Goal: Task Accomplishment & Management: Complete application form

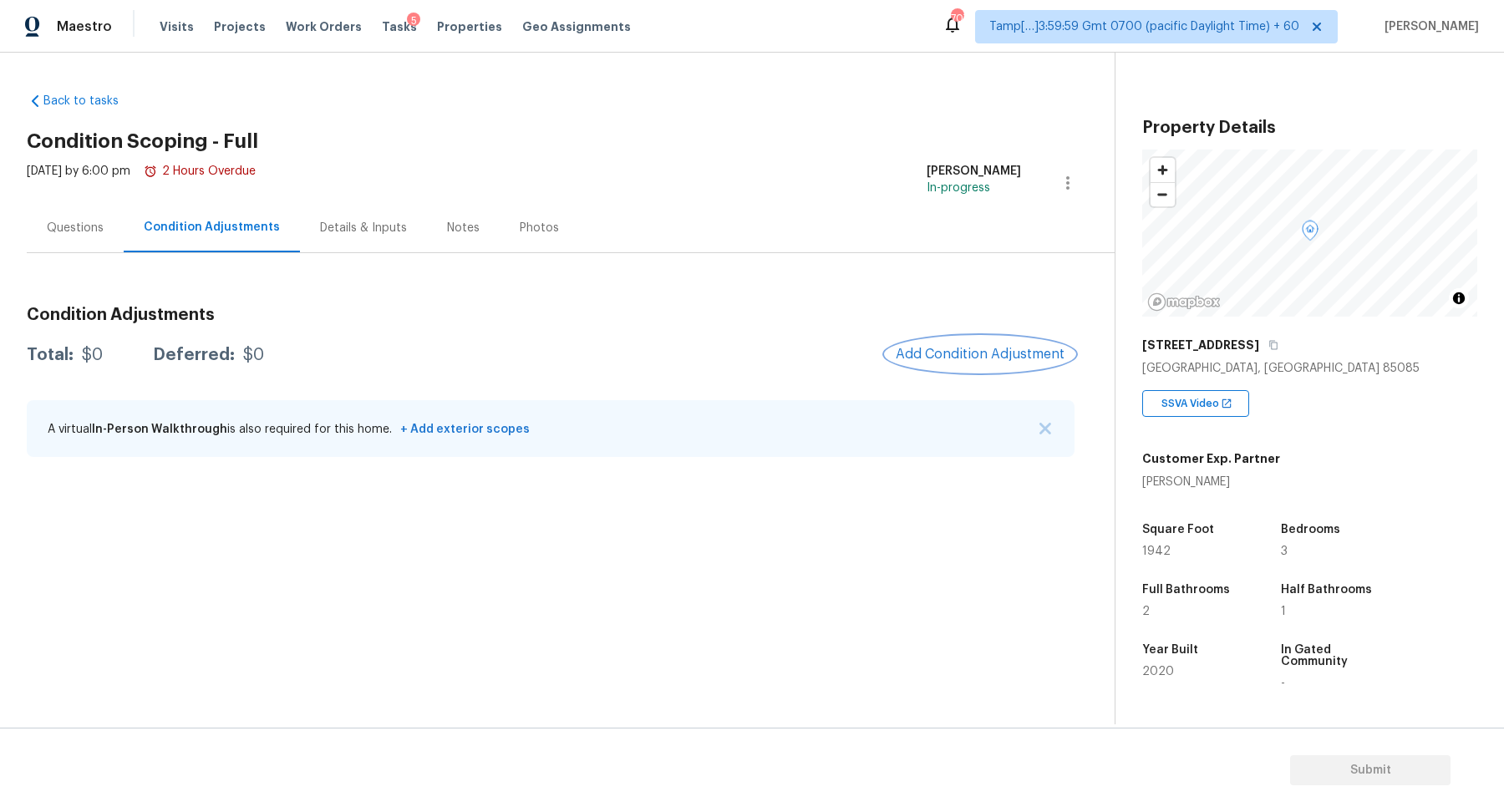
click at [935, 346] on span "Add Condition Adjustment" at bounding box center [980, 353] width 169 height 15
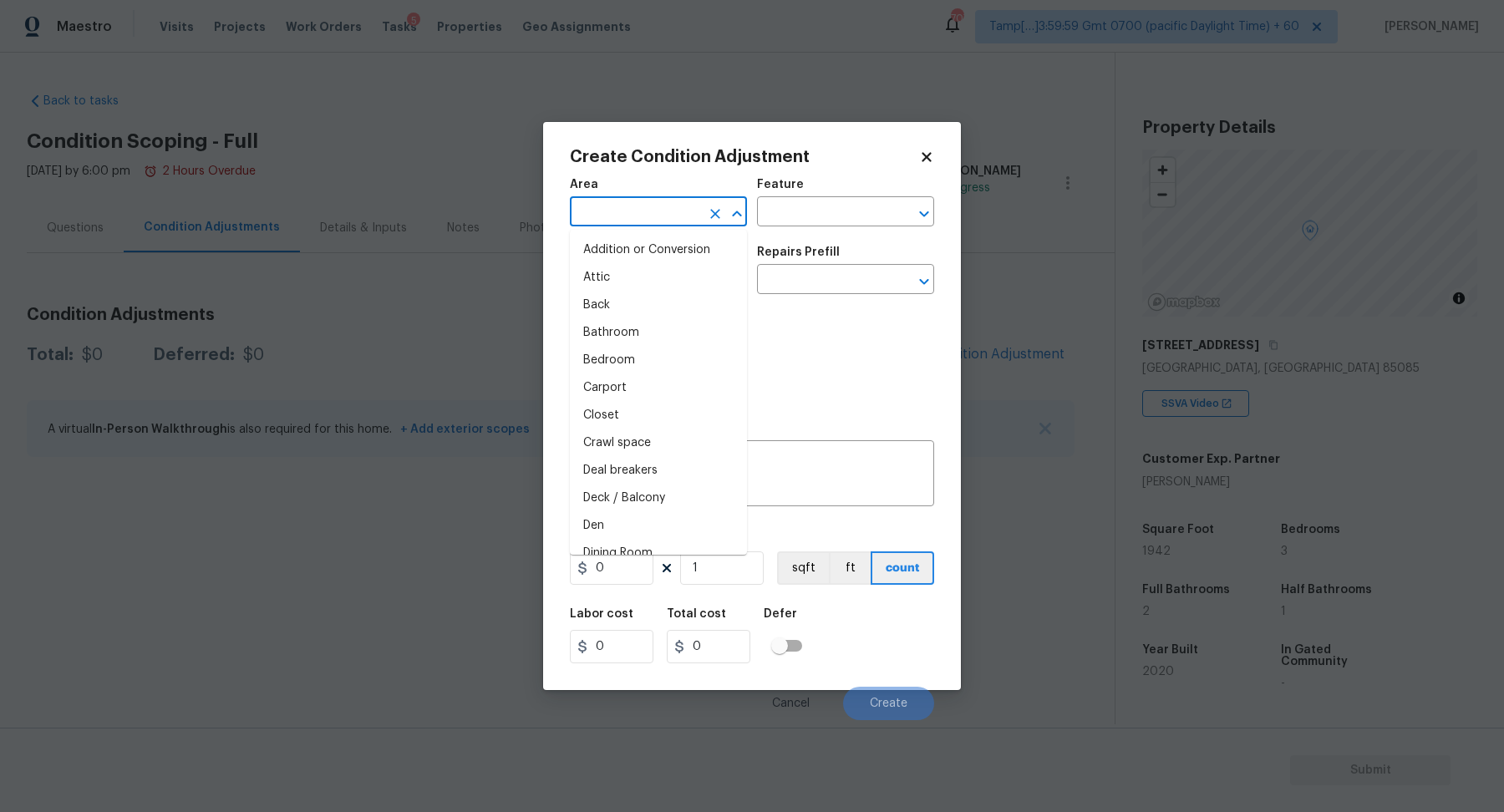
click at [631, 203] on input "text" at bounding box center [634, 213] width 130 height 26
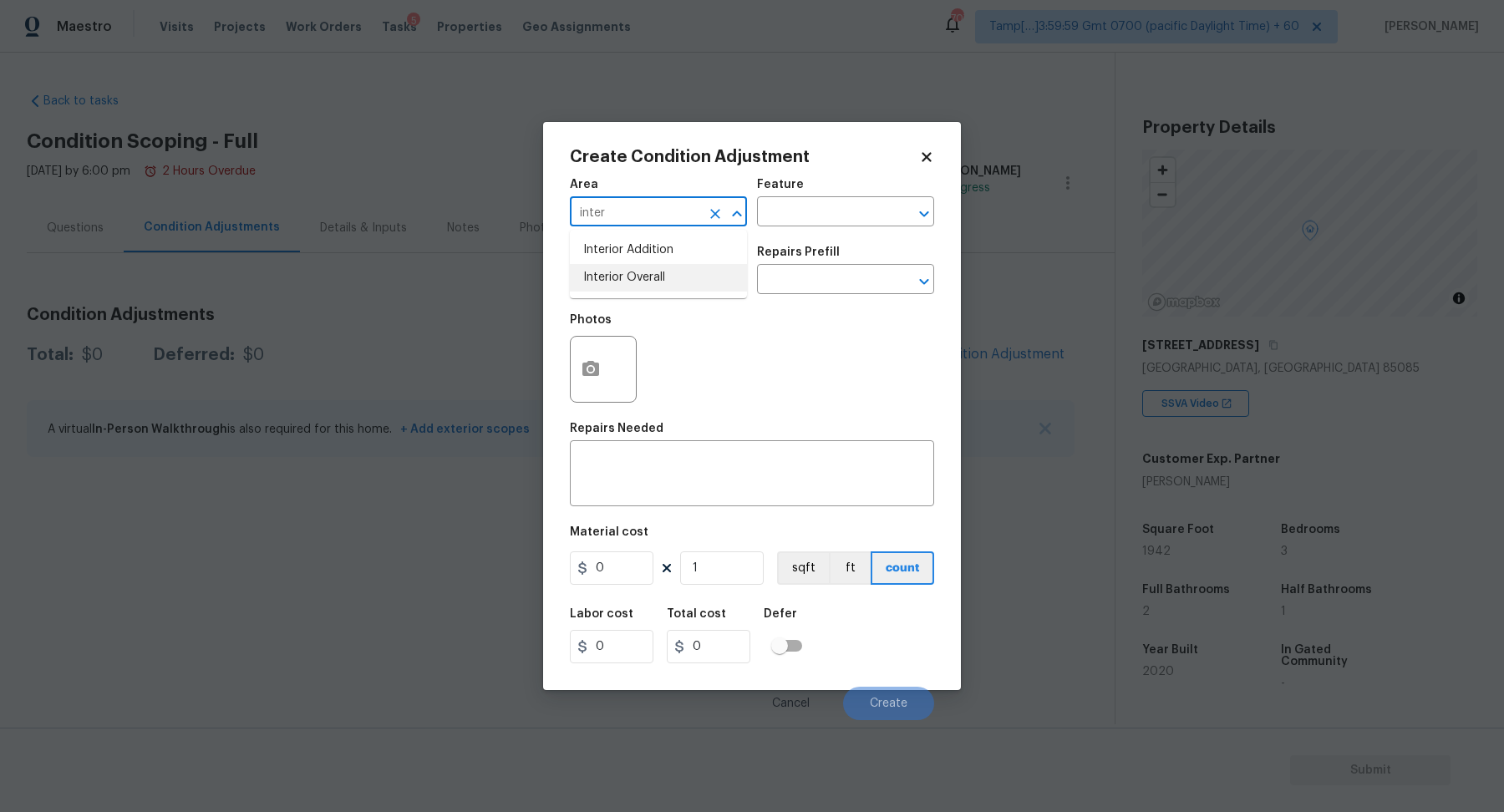
click at [616, 280] on li "Interior Overall" at bounding box center [658, 278] width 177 height 28
type input "Interior Overall"
click at [616, 280] on input "text" at bounding box center [634, 281] width 130 height 26
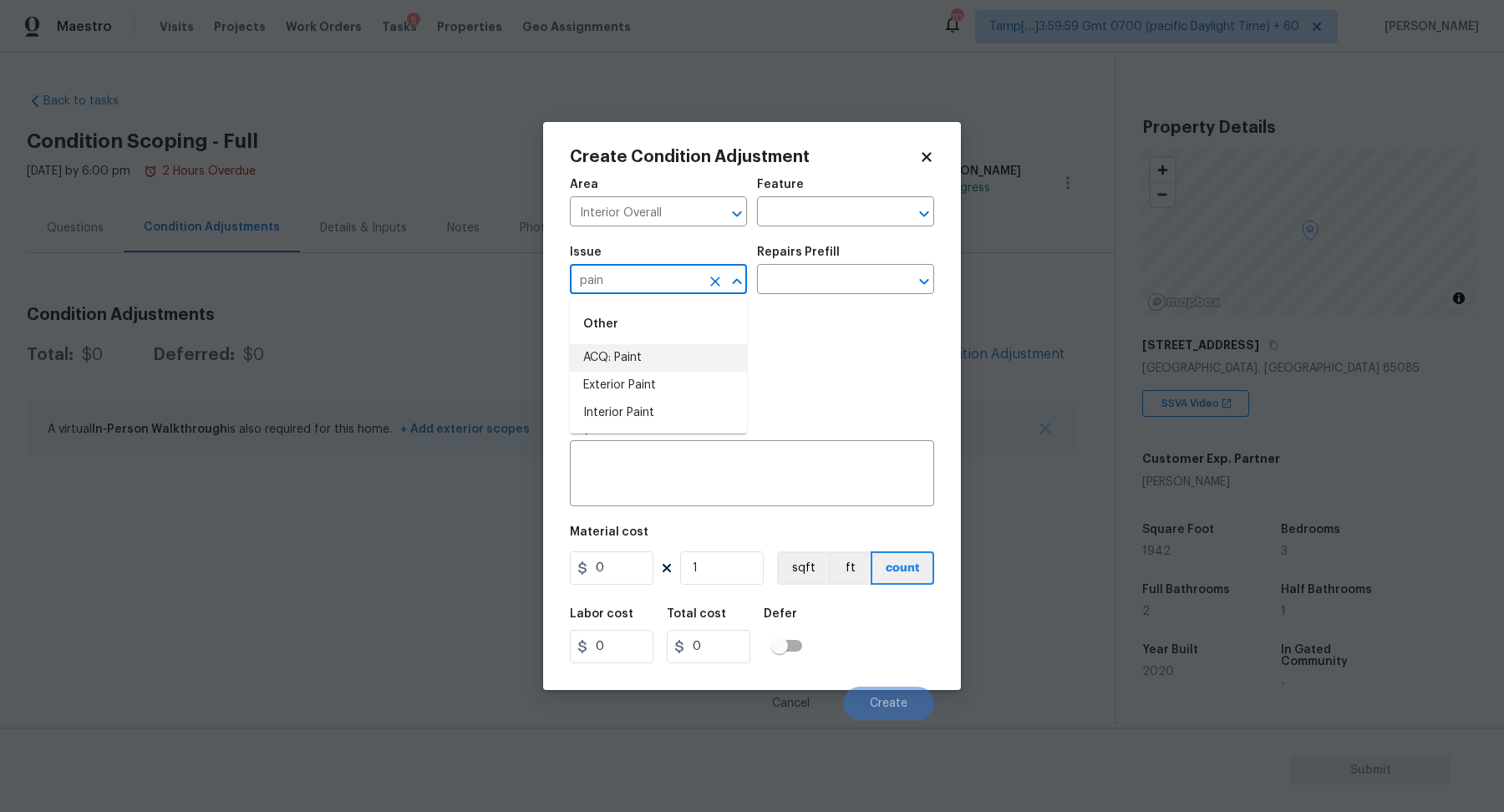
click at [641, 363] on li "ACQ: Paint" at bounding box center [658, 358] width 177 height 28
type input "ACQ: Paint"
click at [832, 266] on div "Repairs Prefill" at bounding box center [845, 257] width 177 height 22
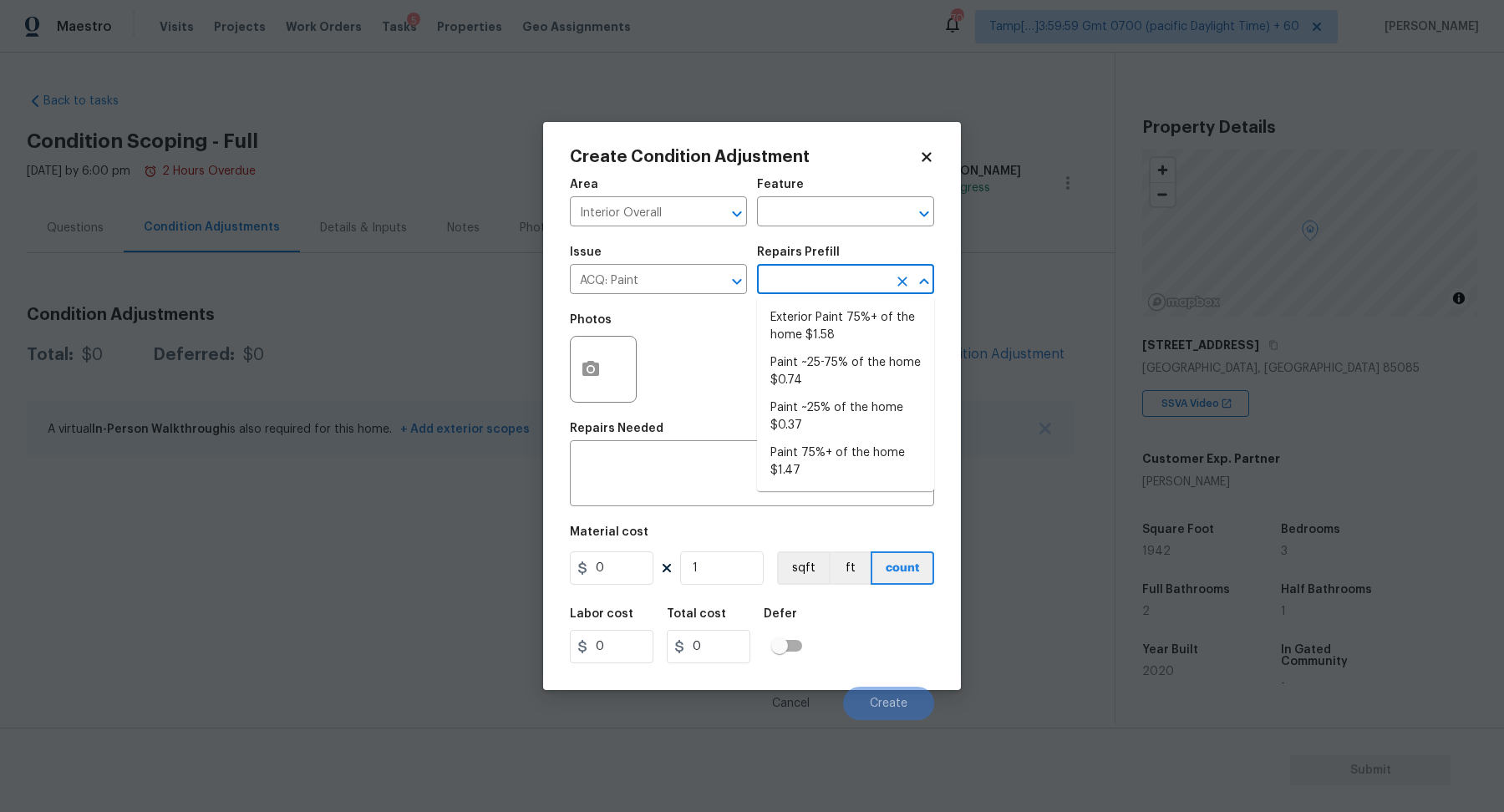
click at [832, 277] on input "text" at bounding box center [821, 281] width 130 height 26
click at [824, 362] on li "Paint ~25-75% of the home $0.74" at bounding box center [845, 371] width 177 height 45
type input "Acquisition"
type textarea "Acquisition Scope: ~25 - 75% of the home needs interior paint"
type input "0.74"
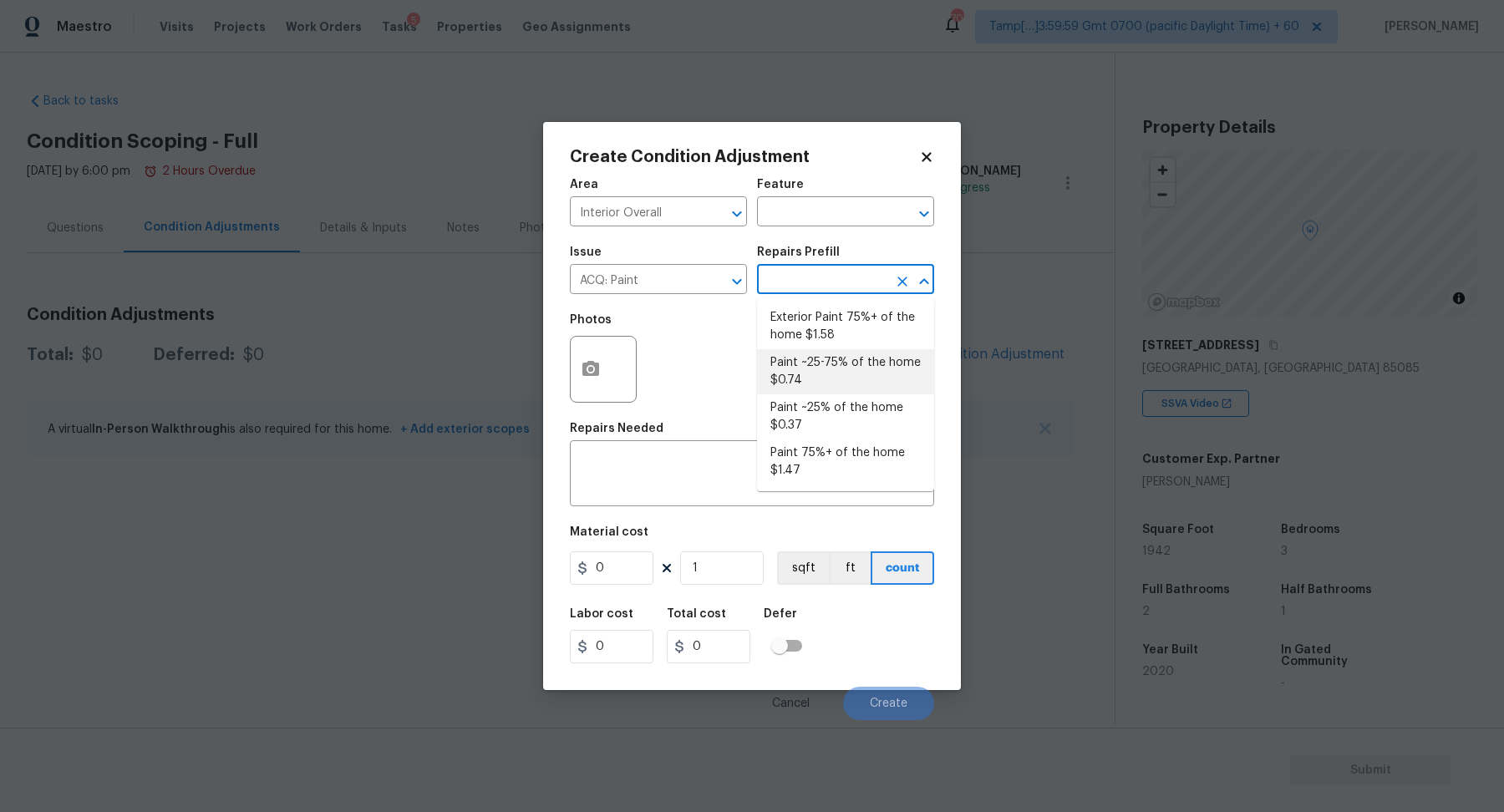
type input "0.74"
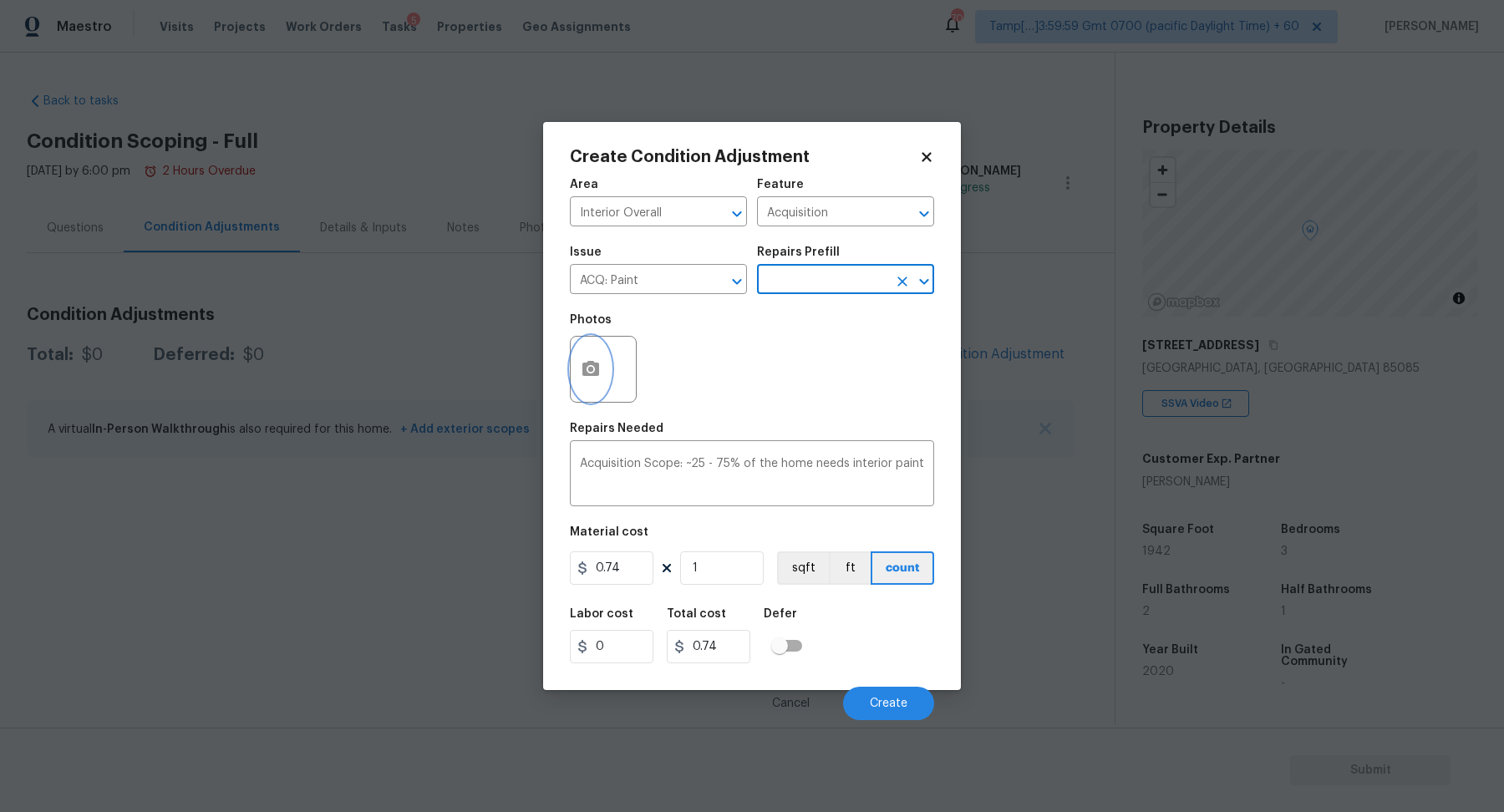
click at [600, 371] on icon "button" at bounding box center [591, 369] width 20 height 20
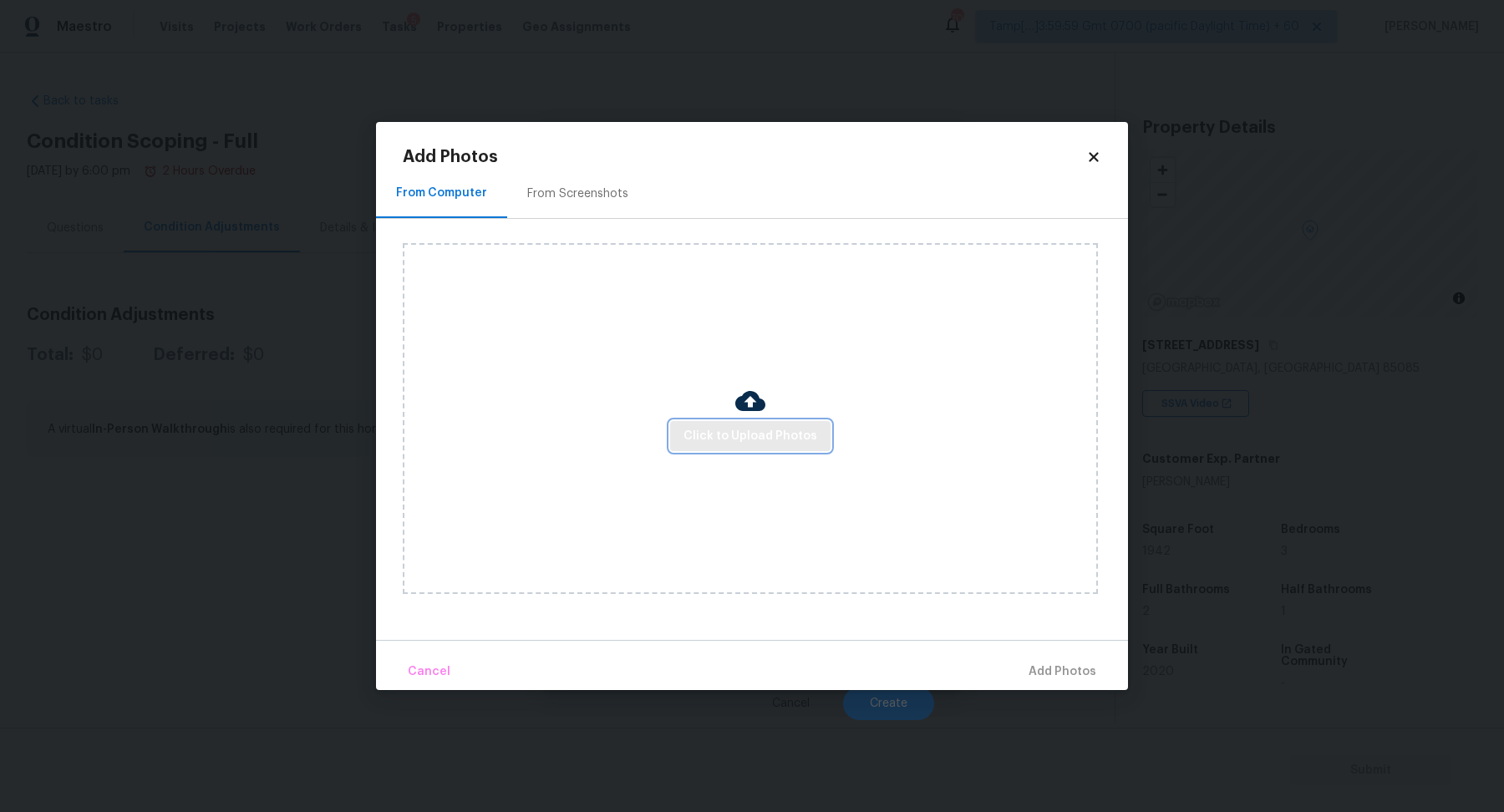
click at [766, 440] on span "Click to Upload Photos" at bounding box center [750, 436] width 134 height 21
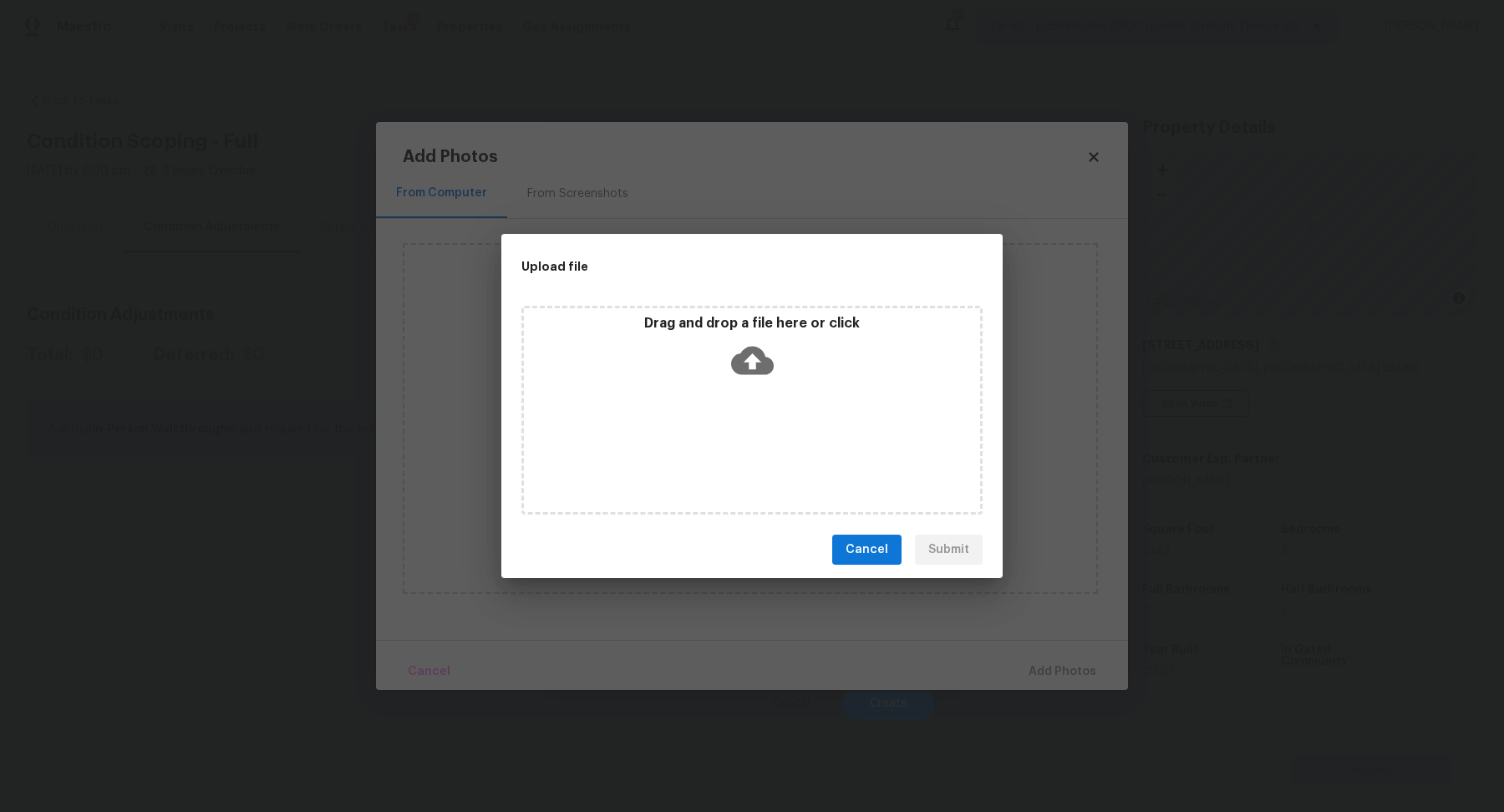
click at [776, 412] on div "Drag and drop a file here or click" at bounding box center [752, 410] width 461 height 208
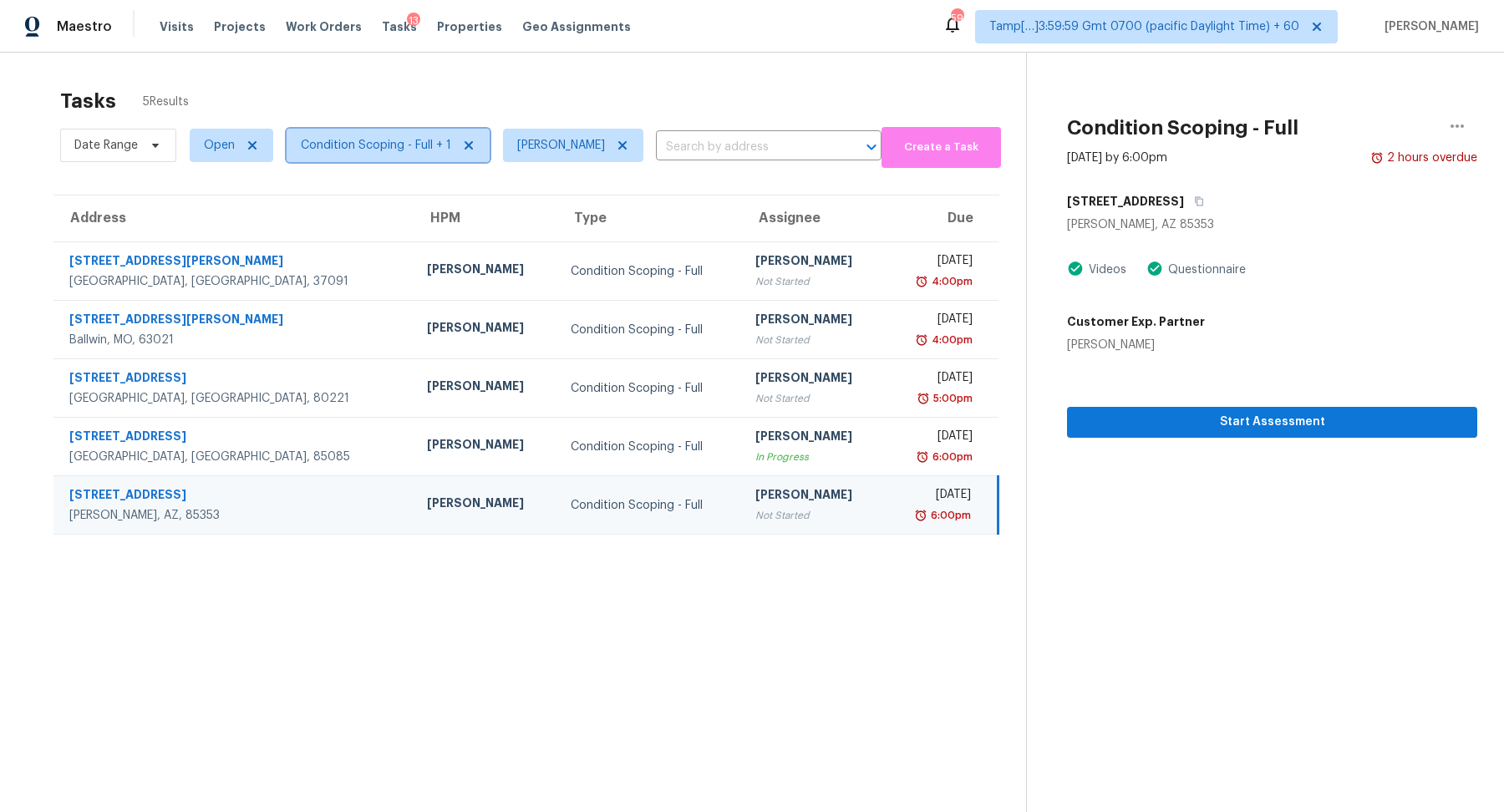
click at [417, 129] on span "Condition Scoping - Full + 1" at bounding box center [388, 146] width 203 height 34
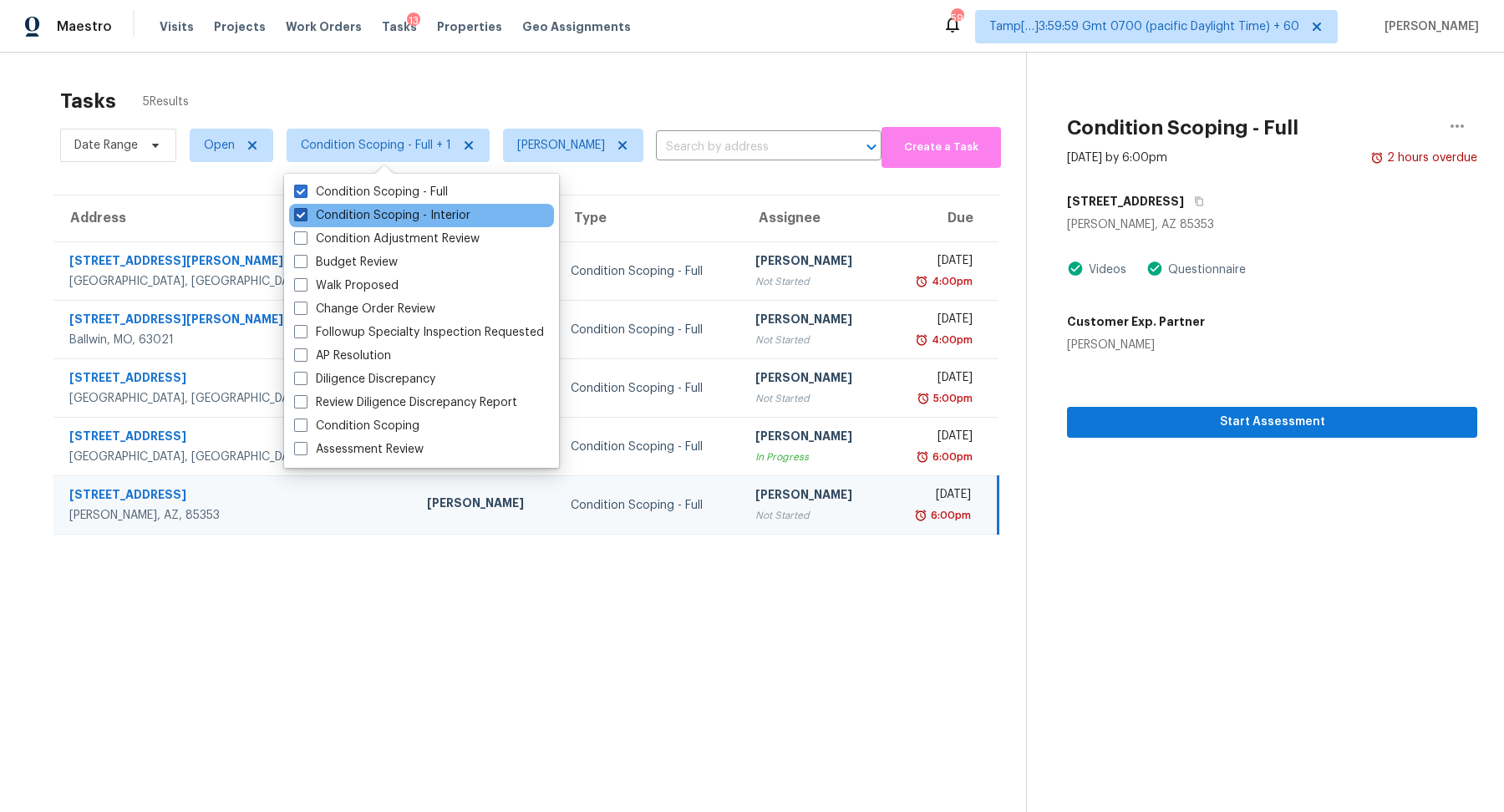
click at [417, 218] on label "Condition Scoping - Interior" at bounding box center [382, 215] width 177 height 17
click at [305, 218] on input "Condition Scoping - Interior" at bounding box center [299, 212] width 11 height 11
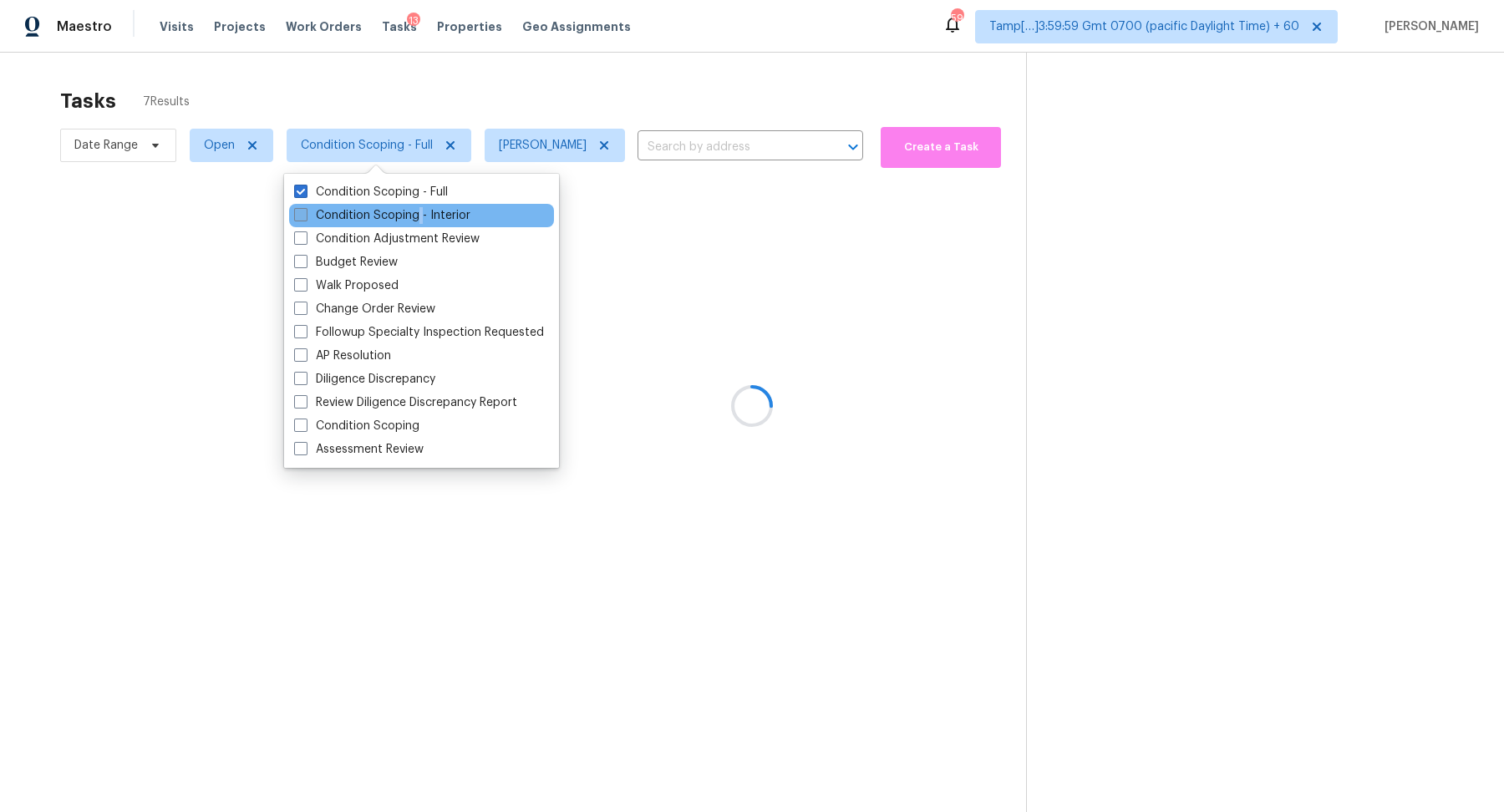
click at [417, 218] on label "Condition Scoping - Interior" at bounding box center [382, 215] width 177 height 17
click at [305, 218] on input "Condition Scoping - Interior" at bounding box center [299, 212] width 11 height 11
checkbox input "true"
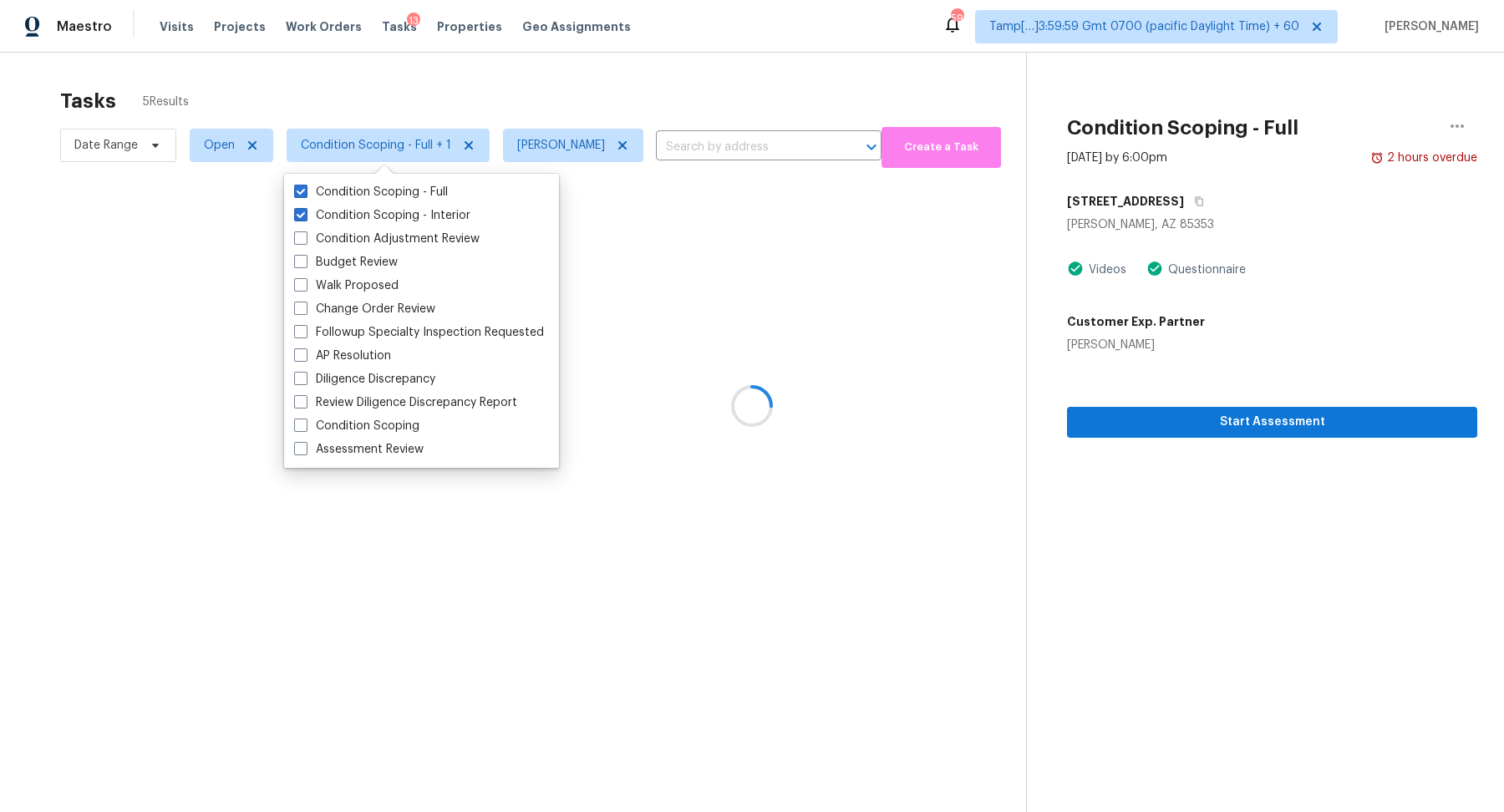
click at [626, 108] on div at bounding box center [752, 406] width 1504 height 812
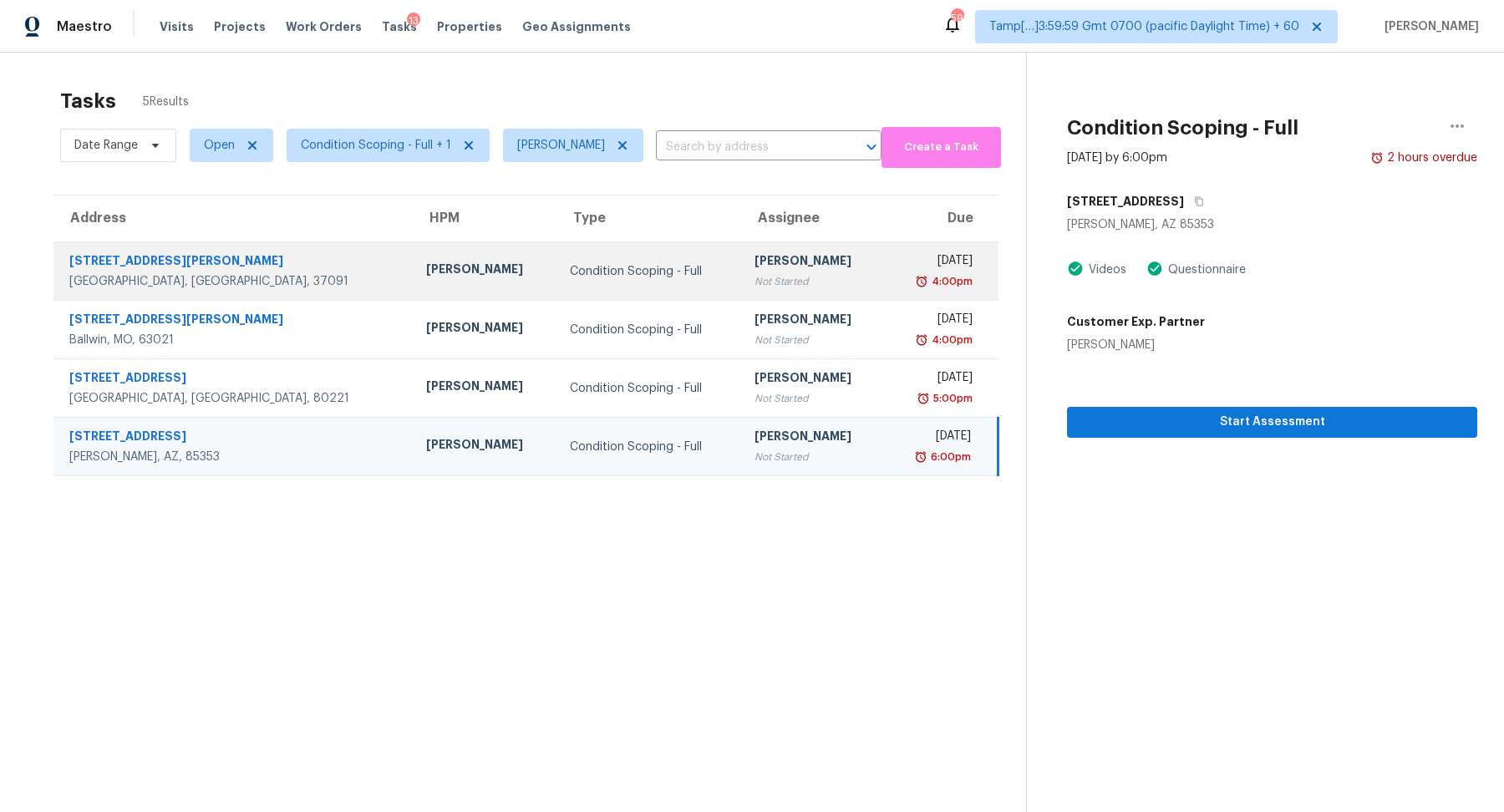
click at [744, 292] on td "Hariharan GV Not Started" at bounding box center [812, 271] width 144 height 59
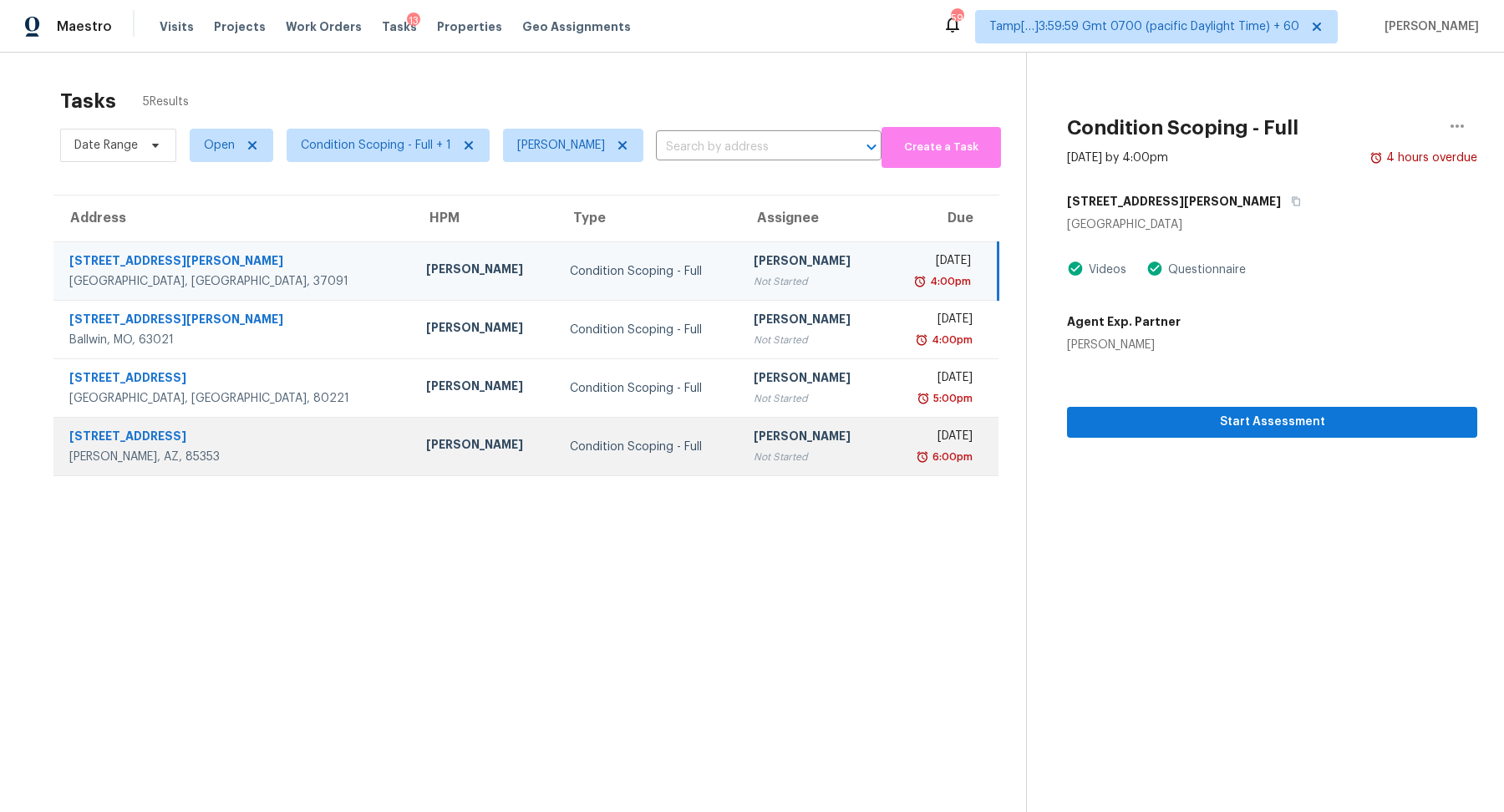
click at [634, 431] on td "Condition Scoping - Full" at bounding box center [648, 447] width 185 height 59
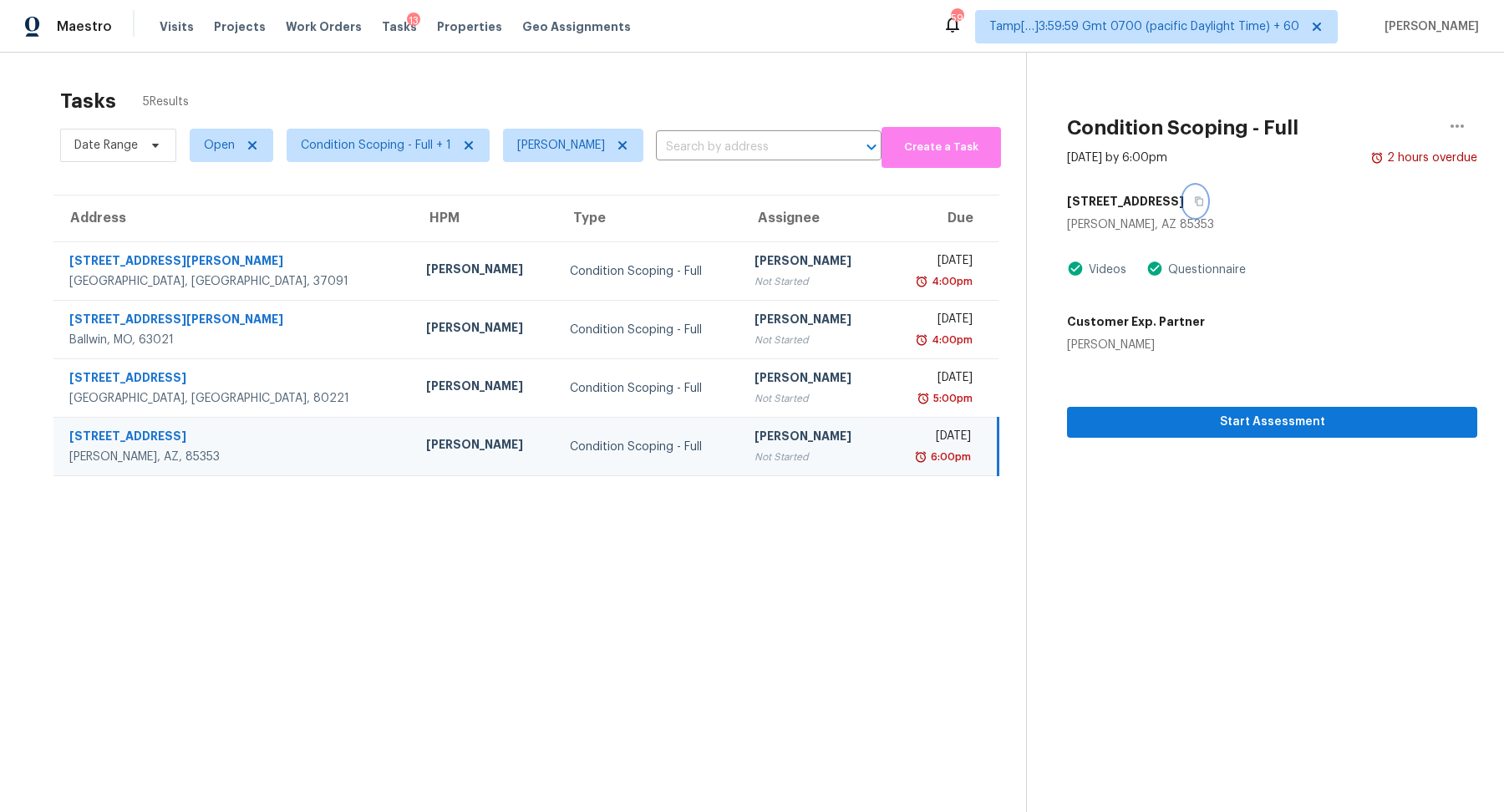
click at [1183, 201] on button "button" at bounding box center [1194, 202] width 23 height 30
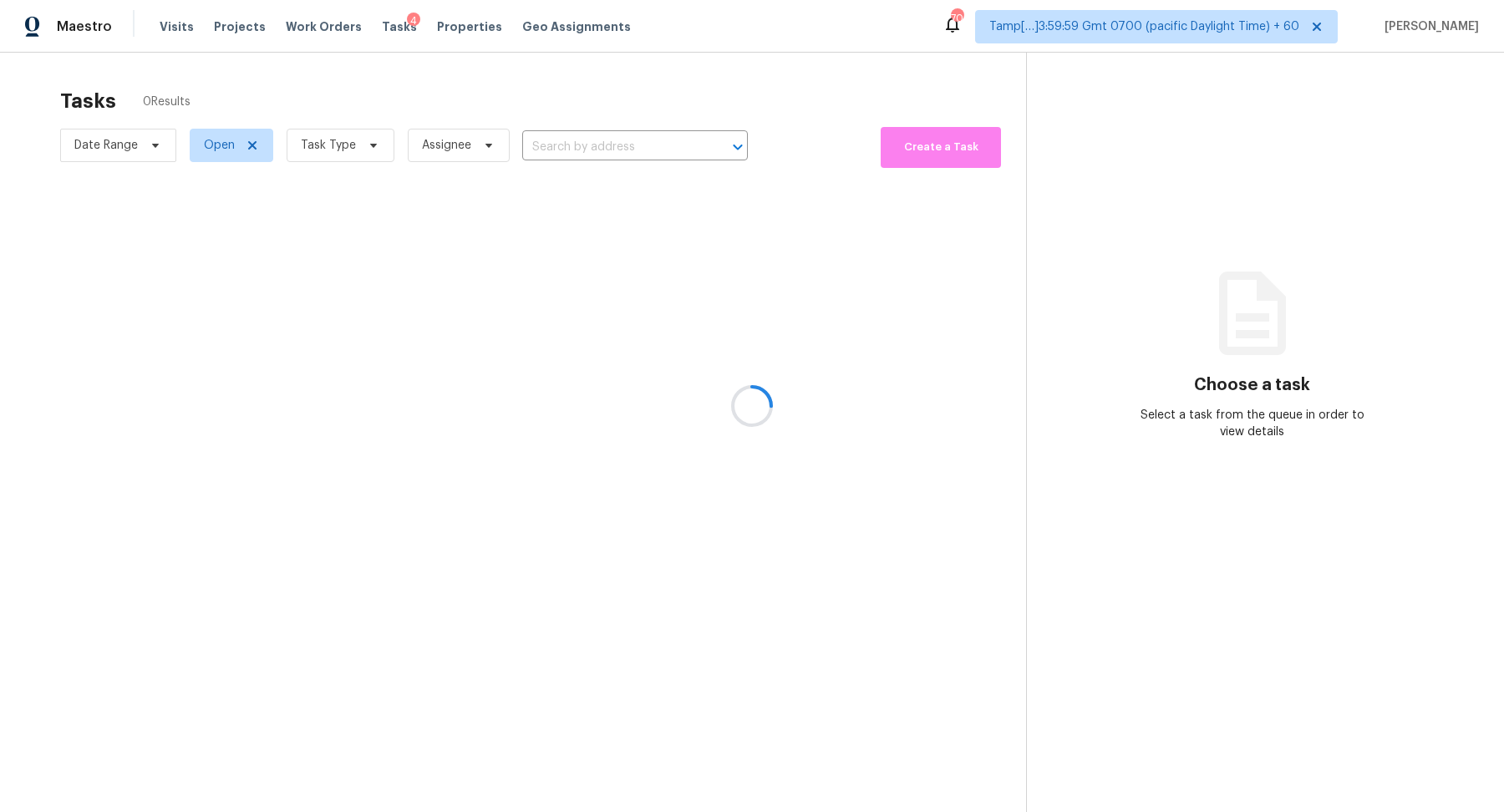
click at [614, 166] on div at bounding box center [752, 406] width 1504 height 812
click at [641, 143] on div at bounding box center [752, 406] width 1504 height 812
click at [659, 140] on div at bounding box center [752, 406] width 1504 height 812
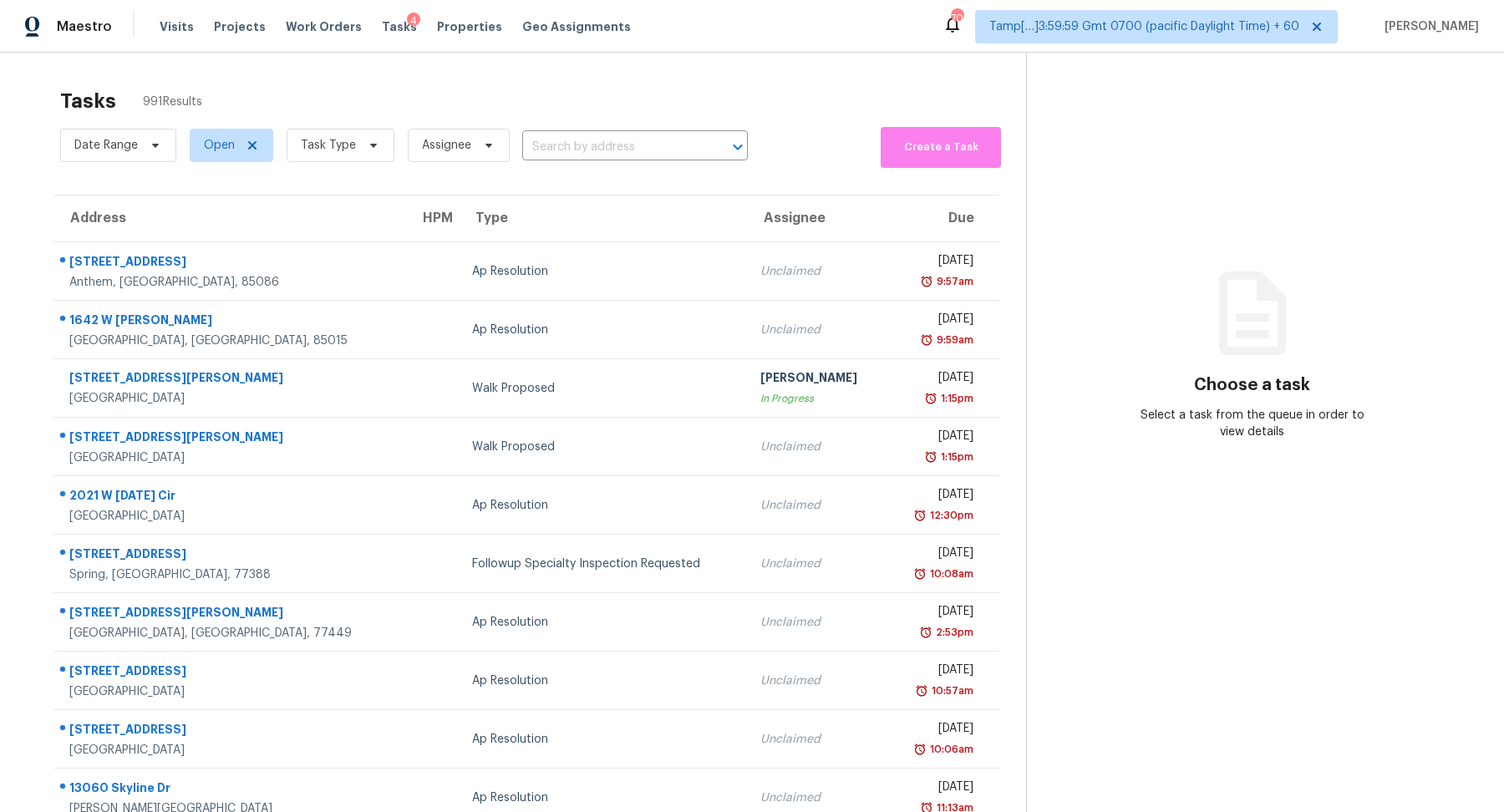
click at [632, 132] on div "Date Range Open Task Type Assignee ​" at bounding box center [404, 145] width 687 height 45
click at [632, 135] on input "text" at bounding box center [612, 147] width 179 height 26
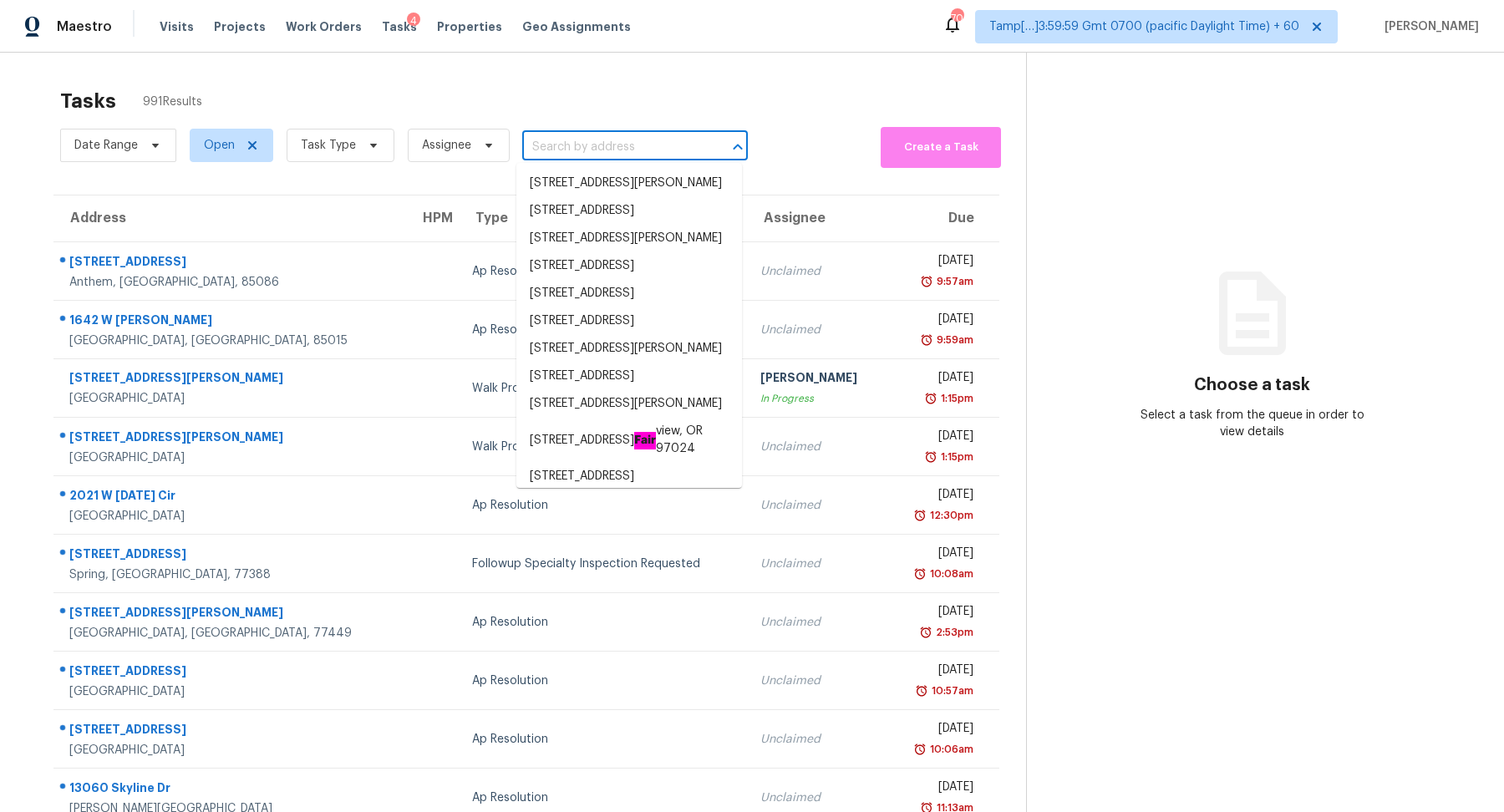
paste input "[STREET_ADDRESS][PERSON_NAME]"
type input "[STREET_ADDRESS][PERSON_NAME]"
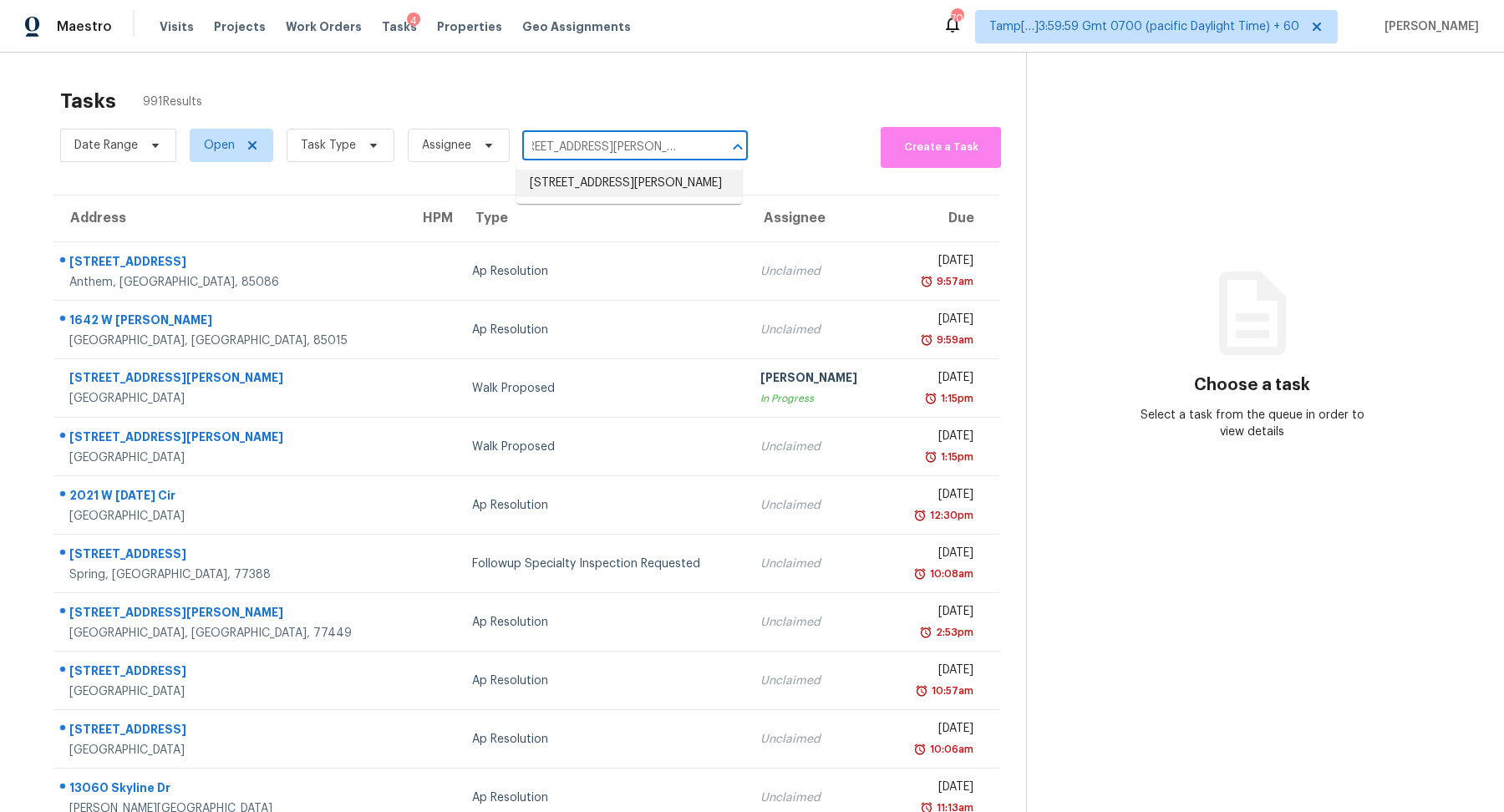
click at [646, 198] on li "[STREET_ADDRESS][PERSON_NAME]" at bounding box center [628, 184] width 225 height 28
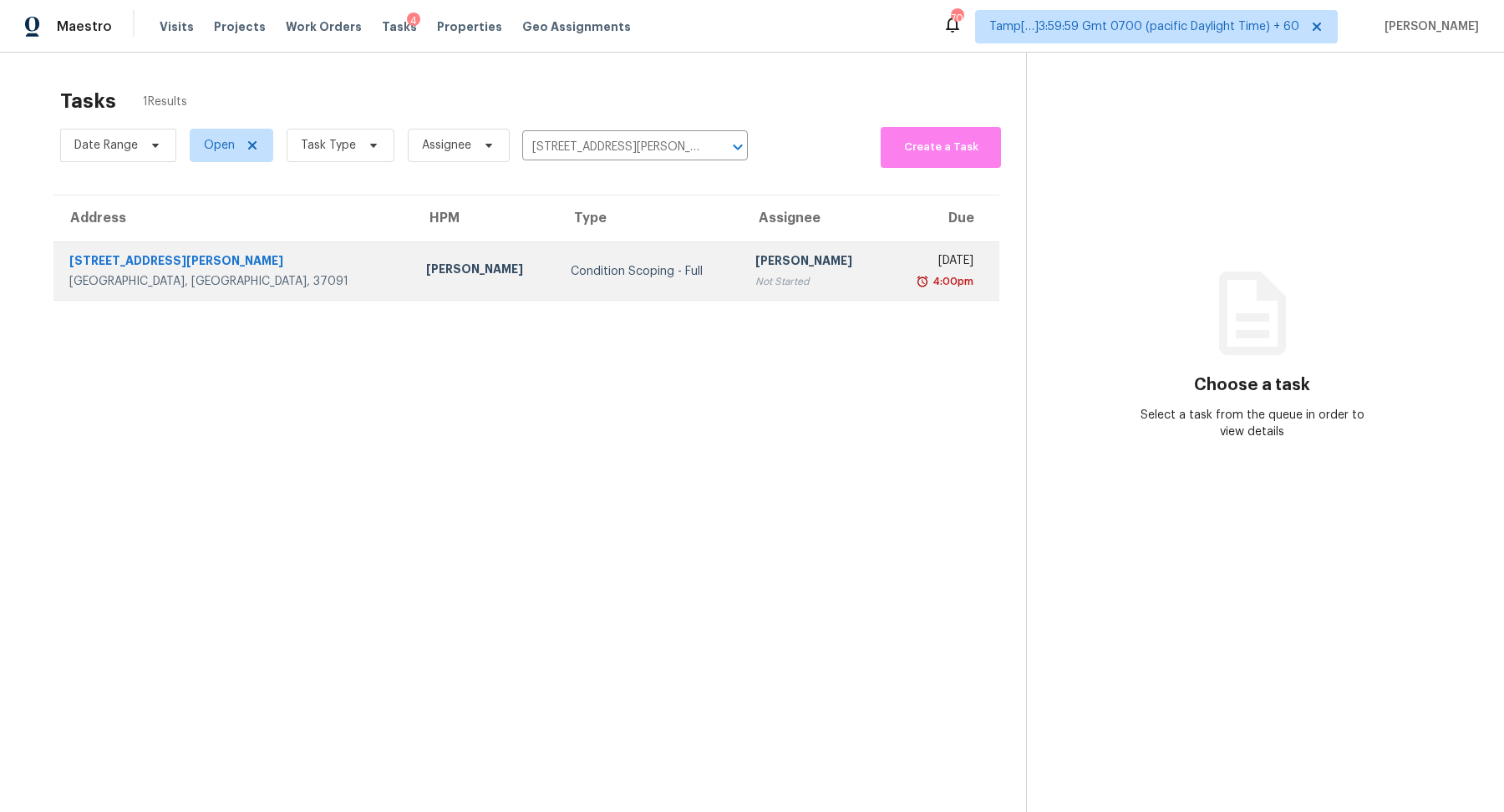
click at [755, 264] on div "[PERSON_NAME]" at bounding box center [814, 262] width 118 height 21
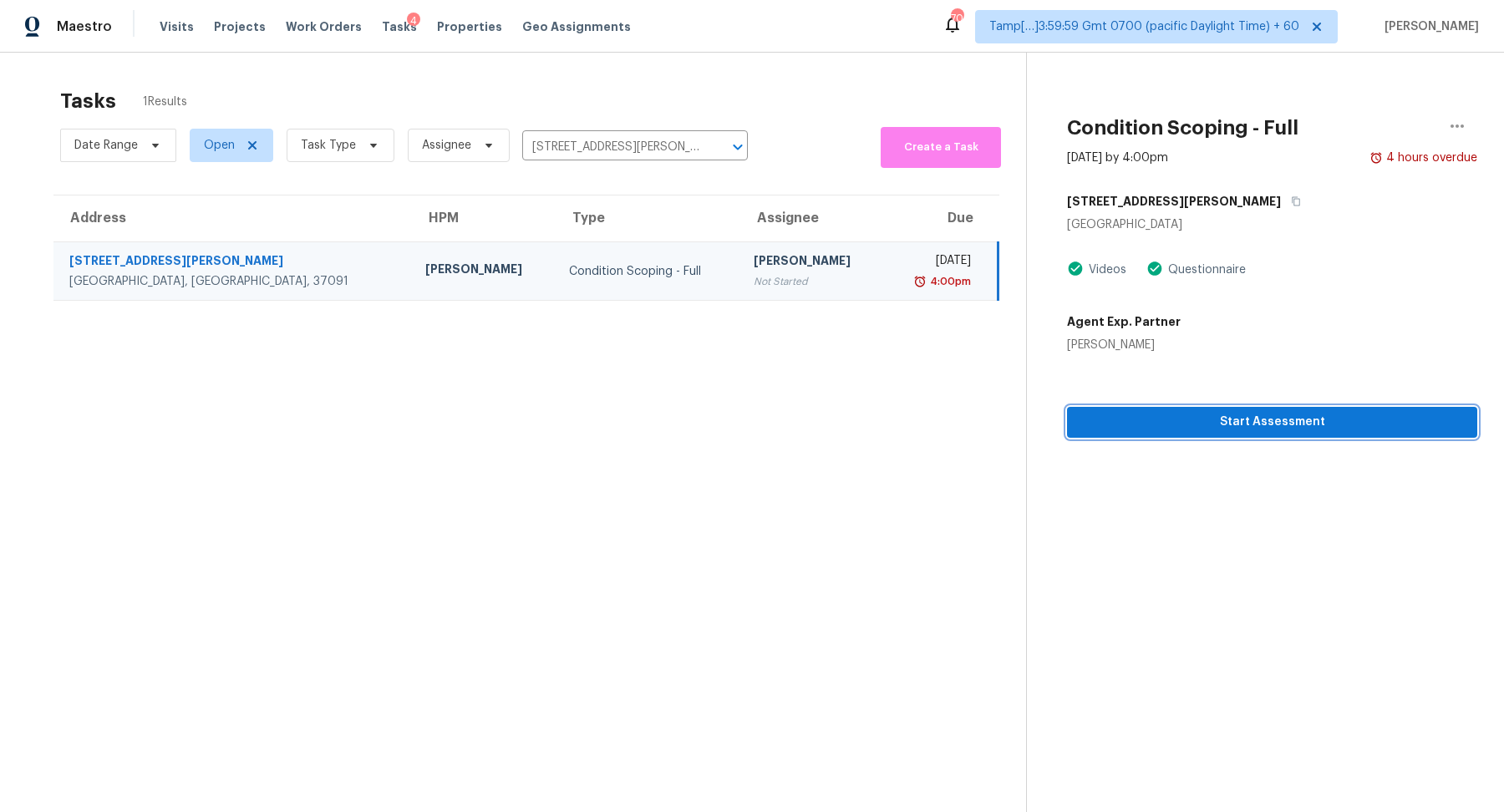
click at [1220, 436] on button "Start Assessment" at bounding box center [1271, 422] width 410 height 31
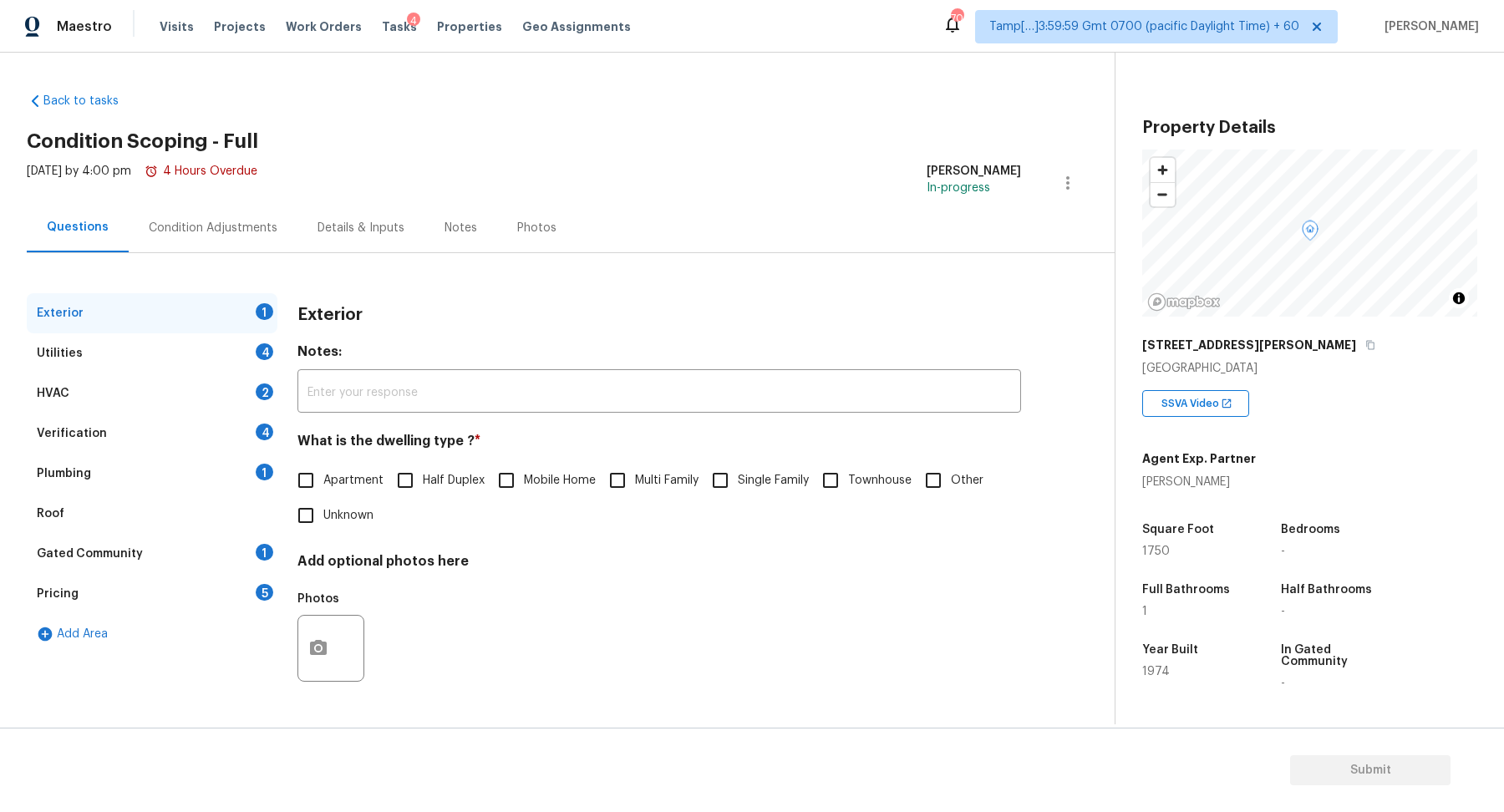
click at [735, 456] on h4 "What is the dwelling type ? *" at bounding box center [659, 445] width 724 height 24
click at [735, 469] on input "Single Family" at bounding box center [720, 479] width 35 height 35
checkbox input "true"
click at [259, 342] on div "Utilities 4" at bounding box center [152, 353] width 250 height 40
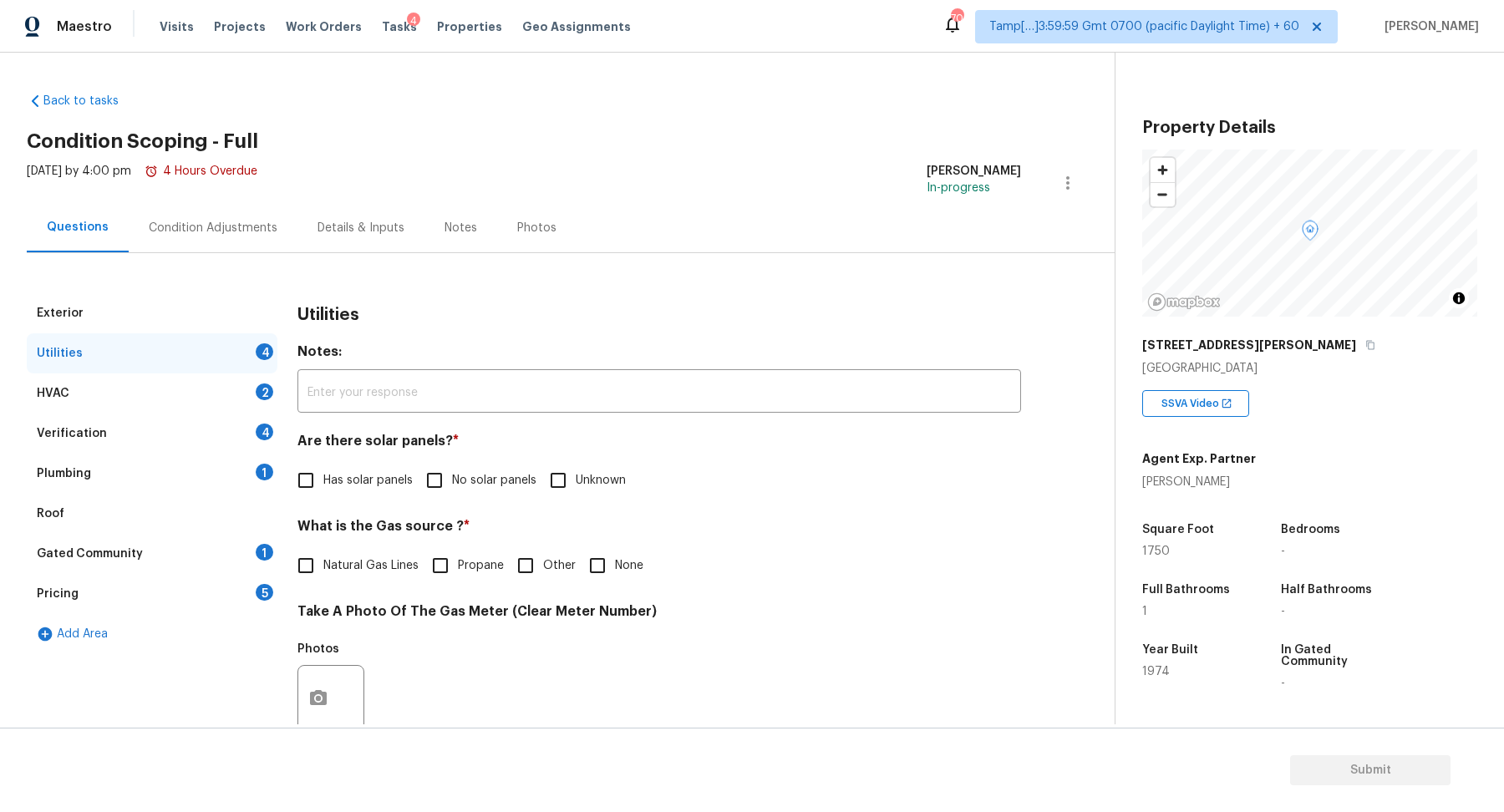
click at [489, 472] on span "No solar panels" at bounding box center [493, 480] width 84 height 18
click at [452, 472] on input "No solar panels" at bounding box center [434, 479] width 35 height 35
checkbox input "true"
click at [366, 566] on span "Natural Gas Lines" at bounding box center [371, 566] width 95 height 18
click at [324, 566] on input "Natural Gas Lines" at bounding box center [305, 565] width 35 height 35
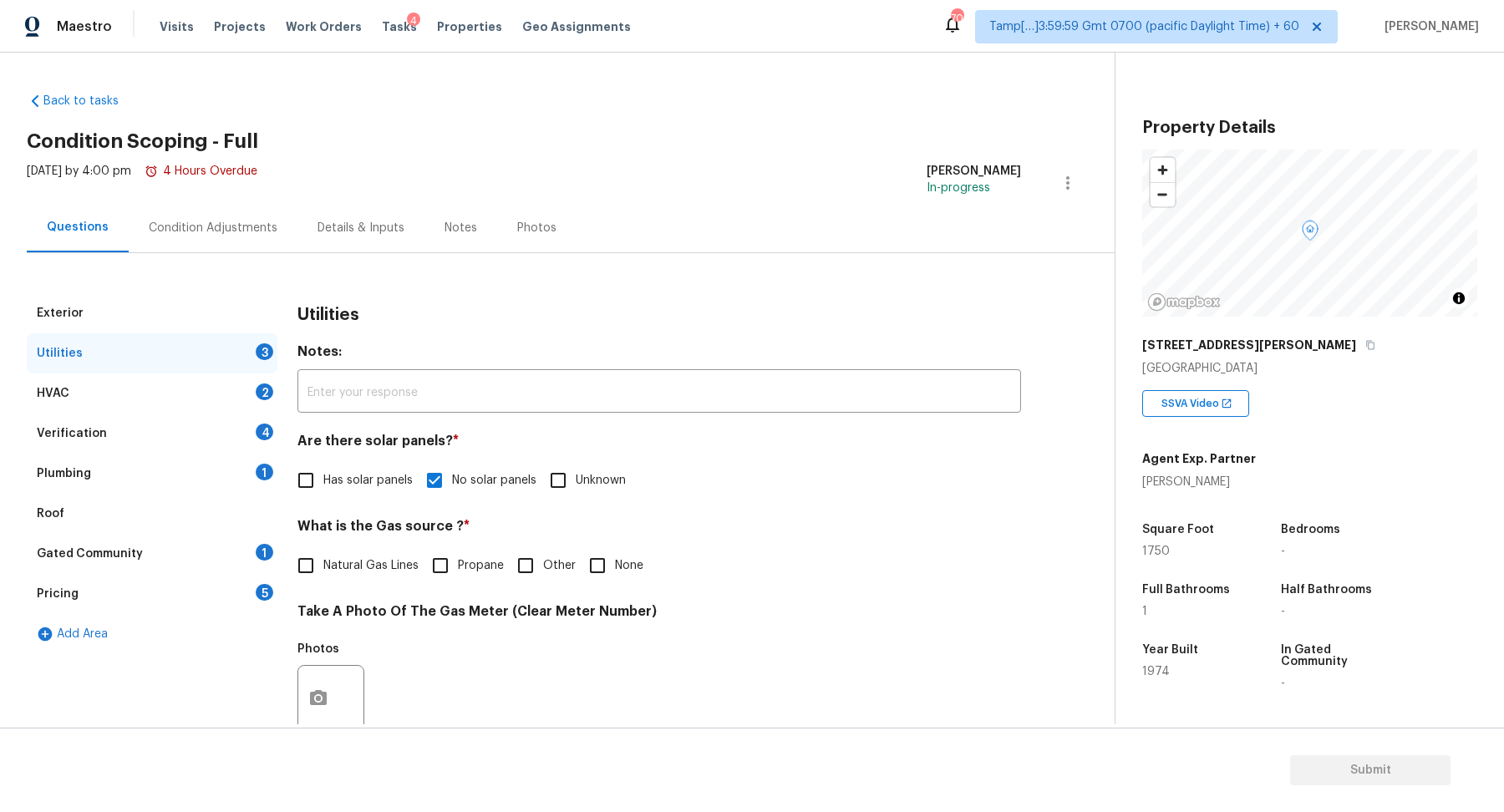
checkbox input "true"
click at [600, 568] on input "None" at bounding box center [597, 565] width 35 height 35
checkbox input "true"
checkbox input "false"
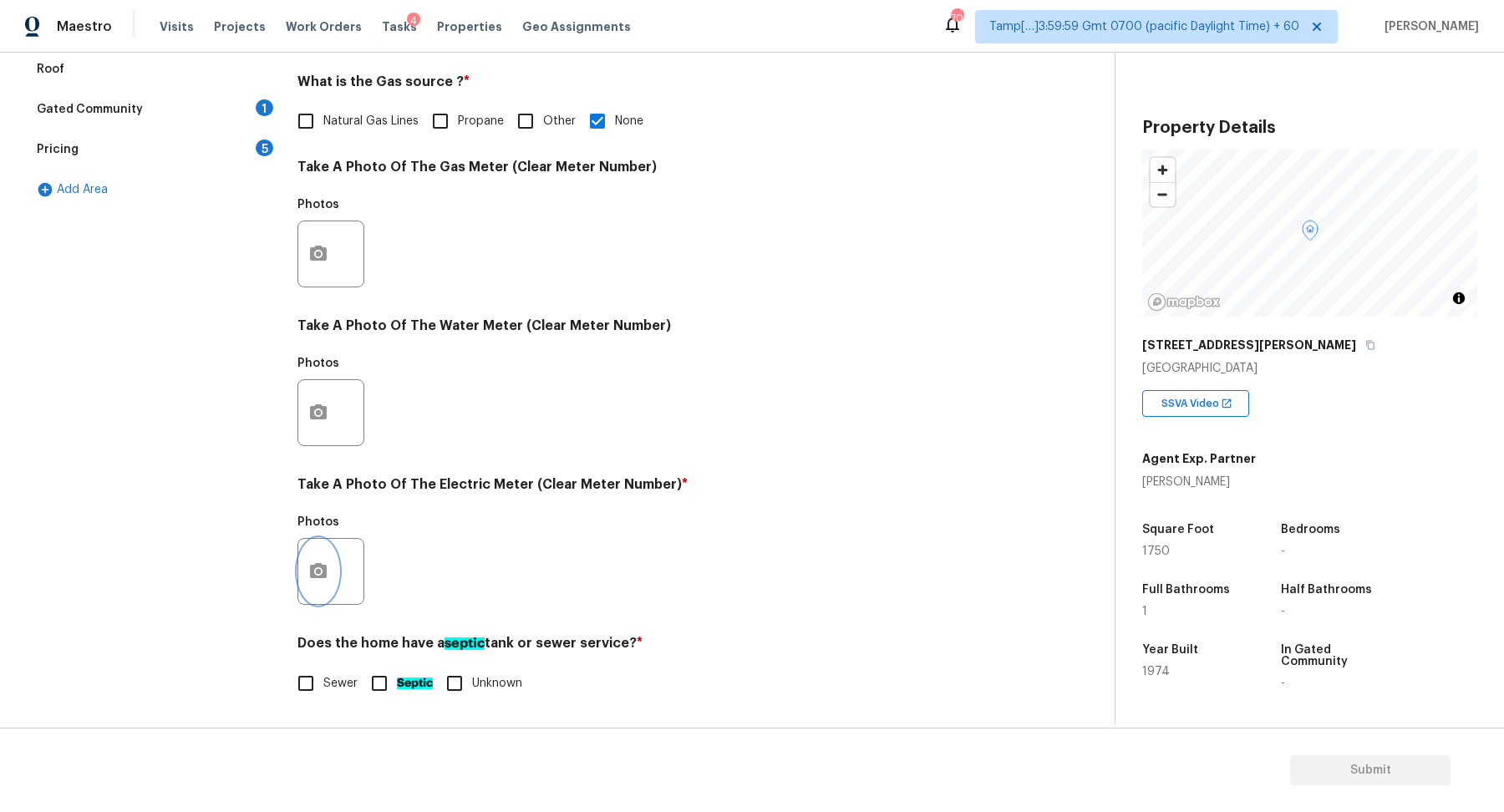
click at [335, 567] on button "button" at bounding box center [318, 572] width 40 height 66
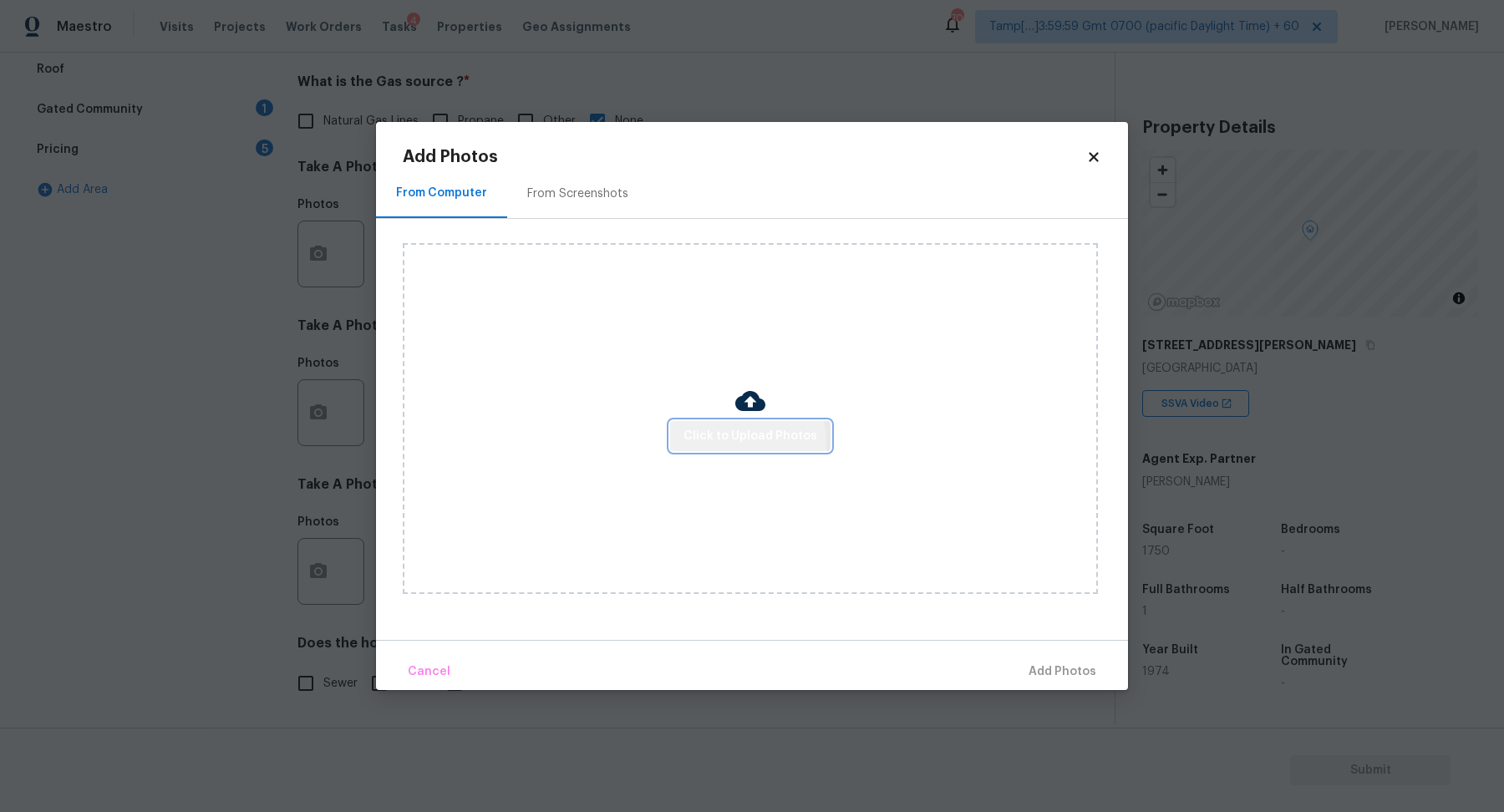
click at [719, 445] on span "Click to Upload Photos" at bounding box center [750, 436] width 134 height 21
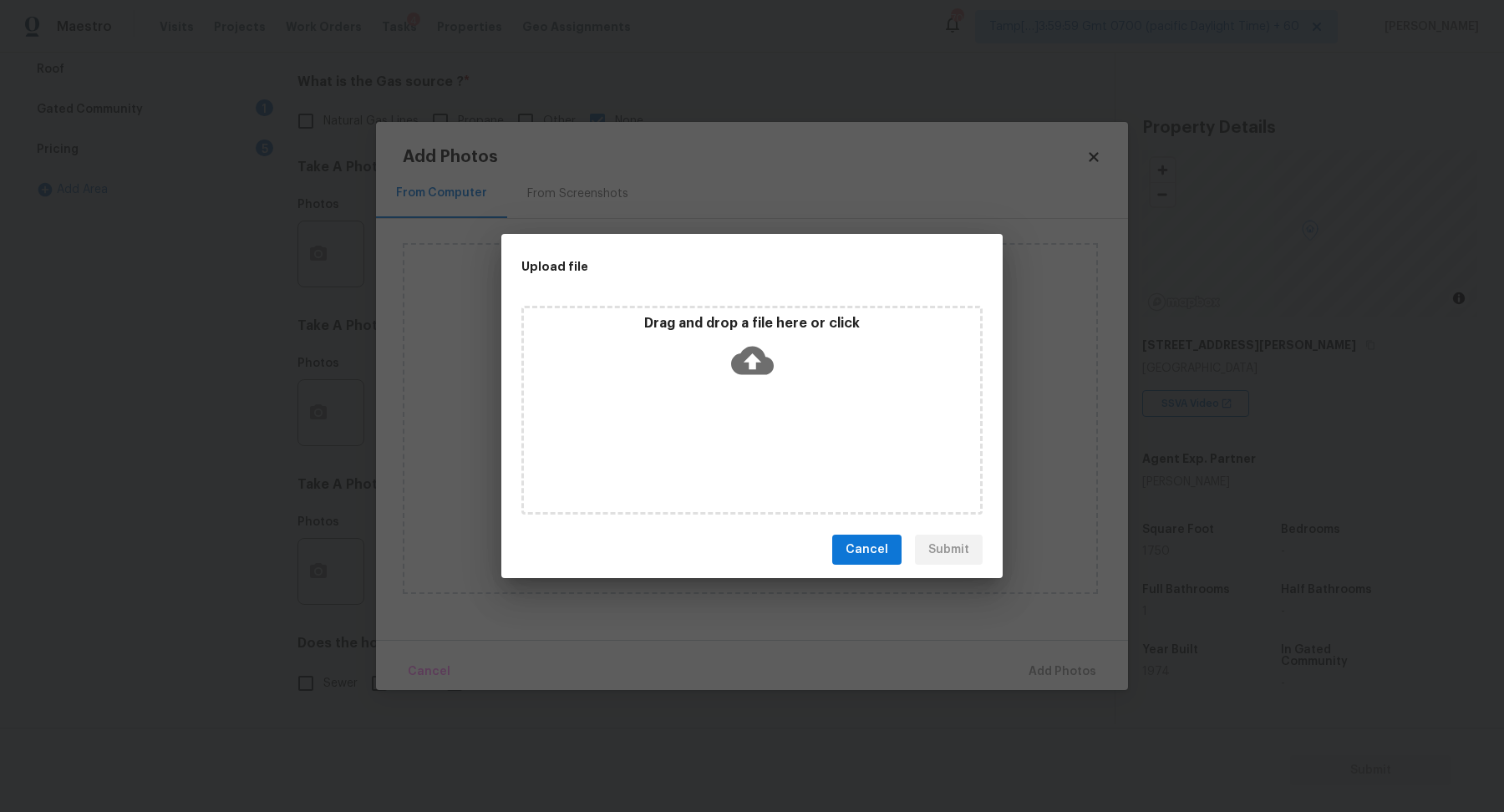
click at [744, 392] on div "Drag and drop a file here or click" at bounding box center [752, 410] width 461 height 208
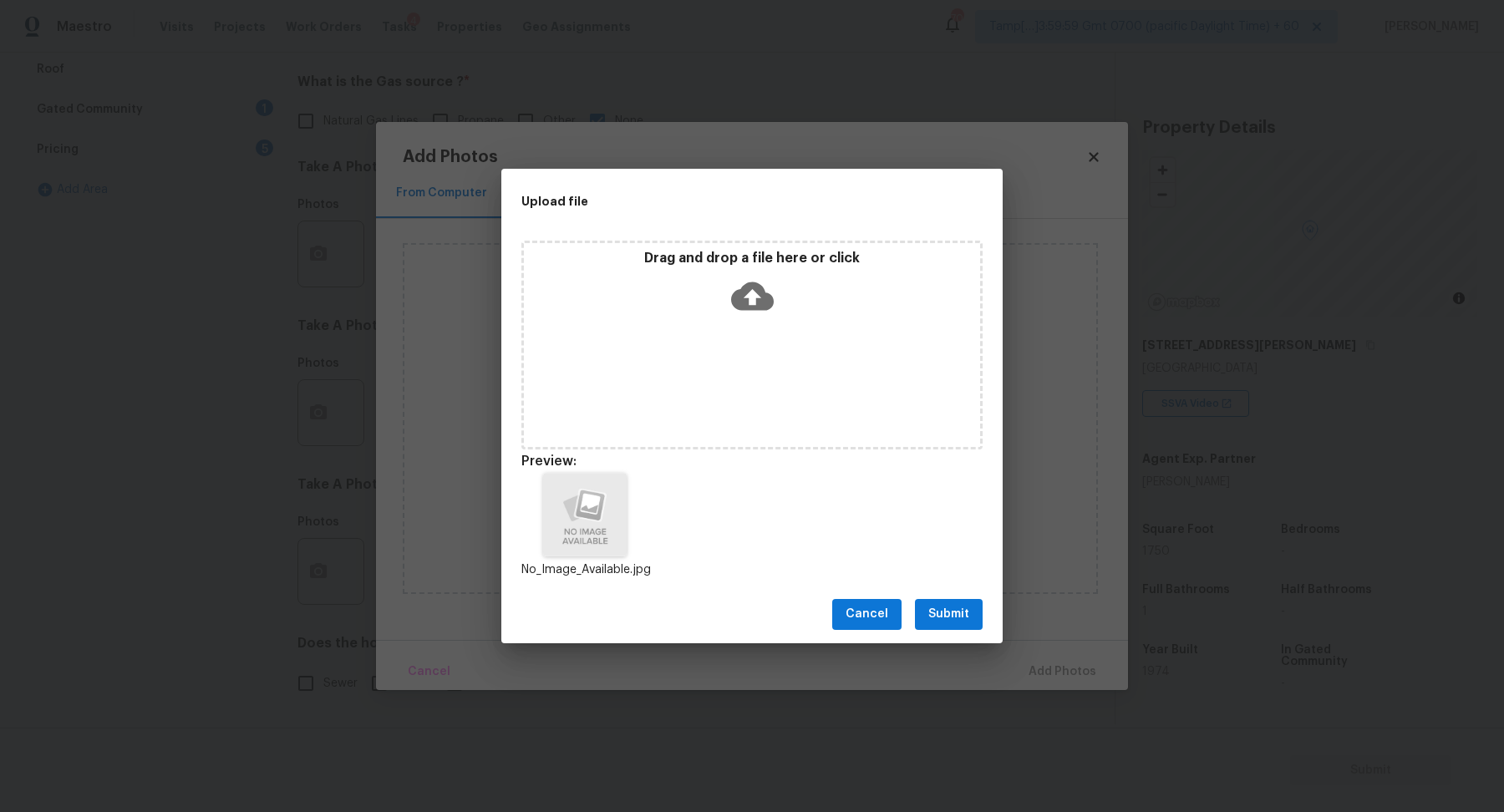
click at [967, 606] on span "Submit" at bounding box center [948, 613] width 41 height 21
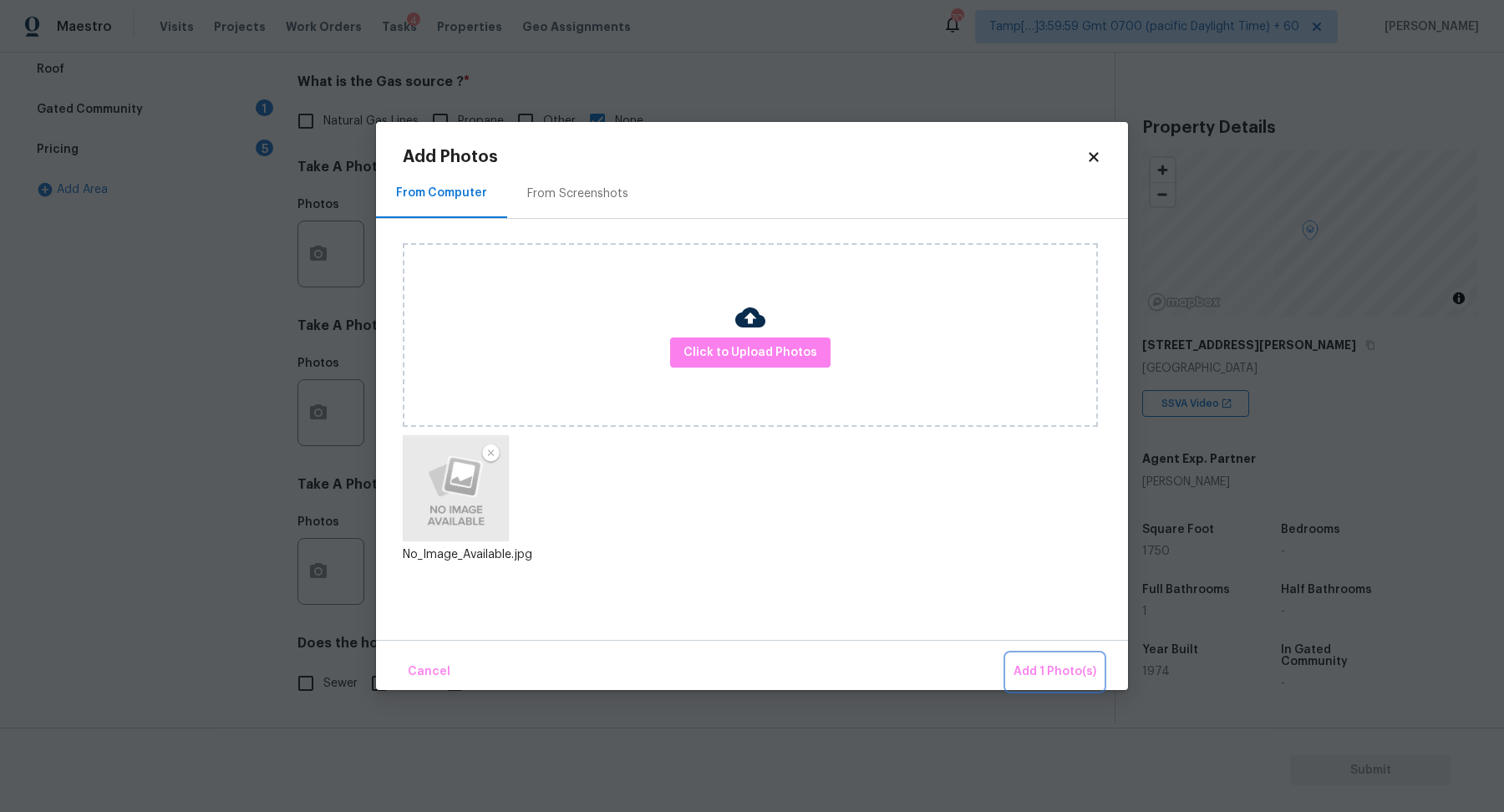
click at [1036, 661] on span "Add 1 Photo(s)" at bounding box center [1054, 671] width 82 height 21
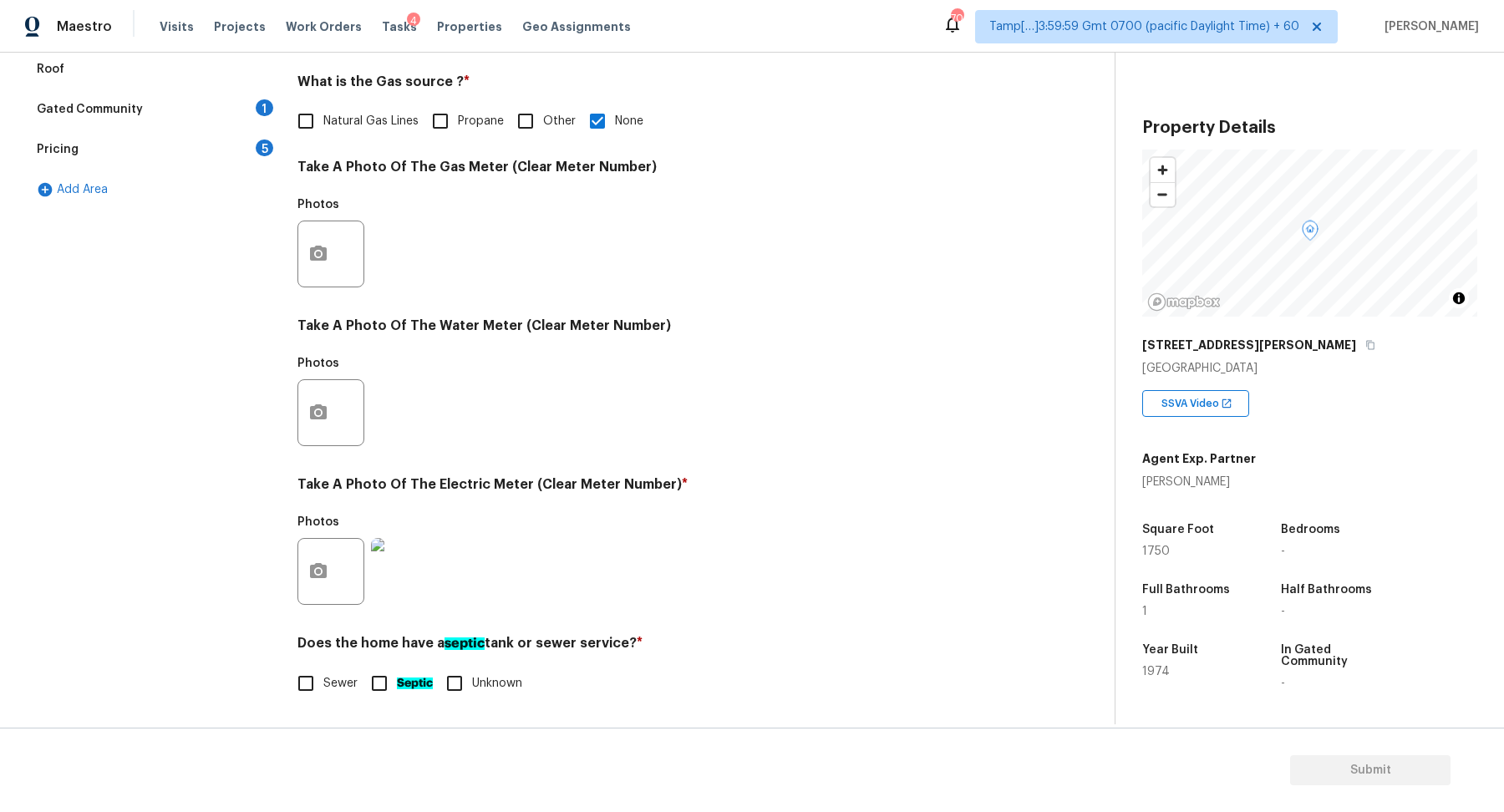
click at [325, 691] on label "Sewer" at bounding box center [323, 683] width 69 height 35
click at [324, 691] on input "Sewer" at bounding box center [305, 683] width 35 height 35
checkbox input "true"
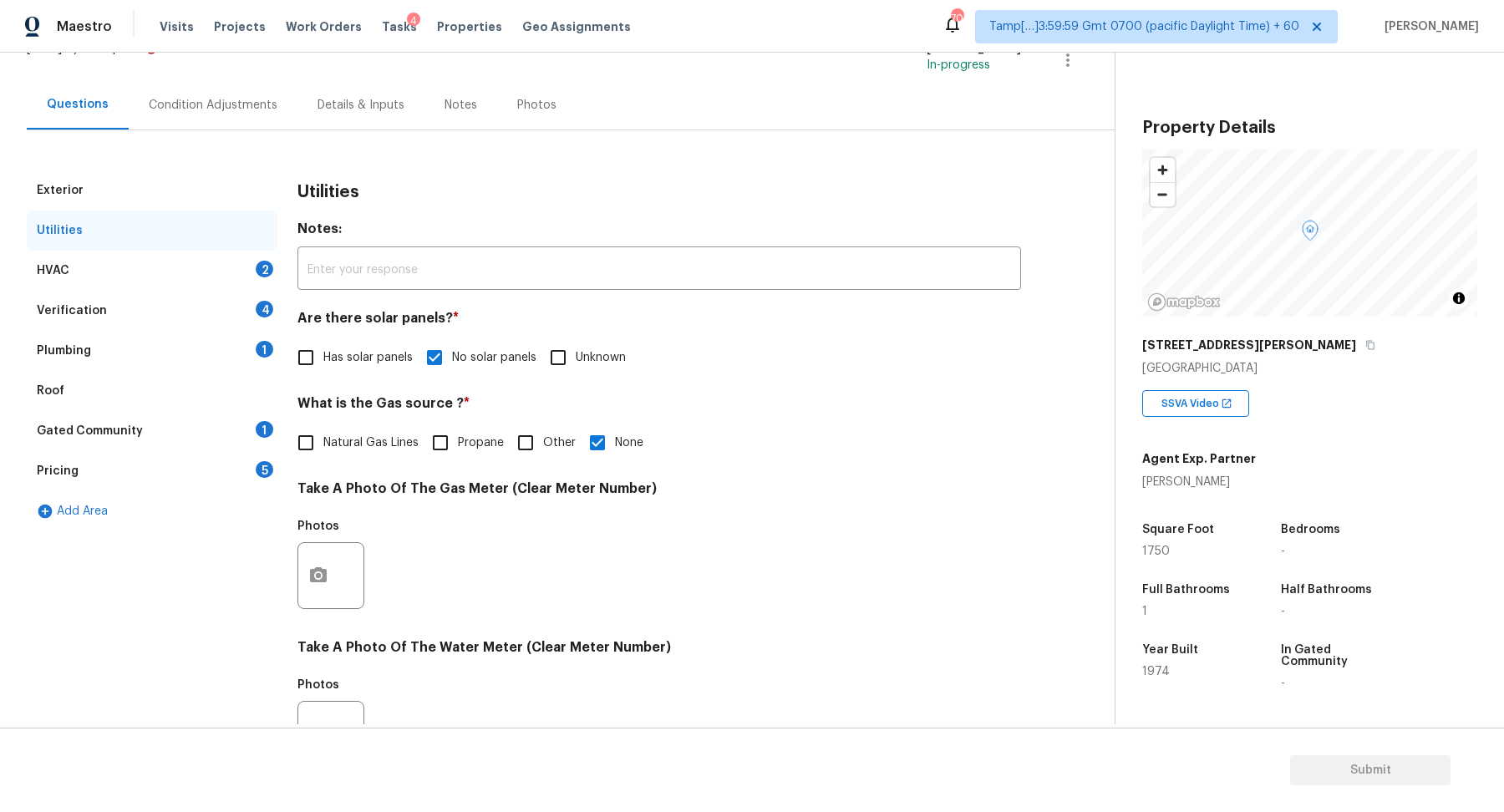
click at [222, 266] on div "HVAC 2" at bounding box center [152, 270] width 250 height 40
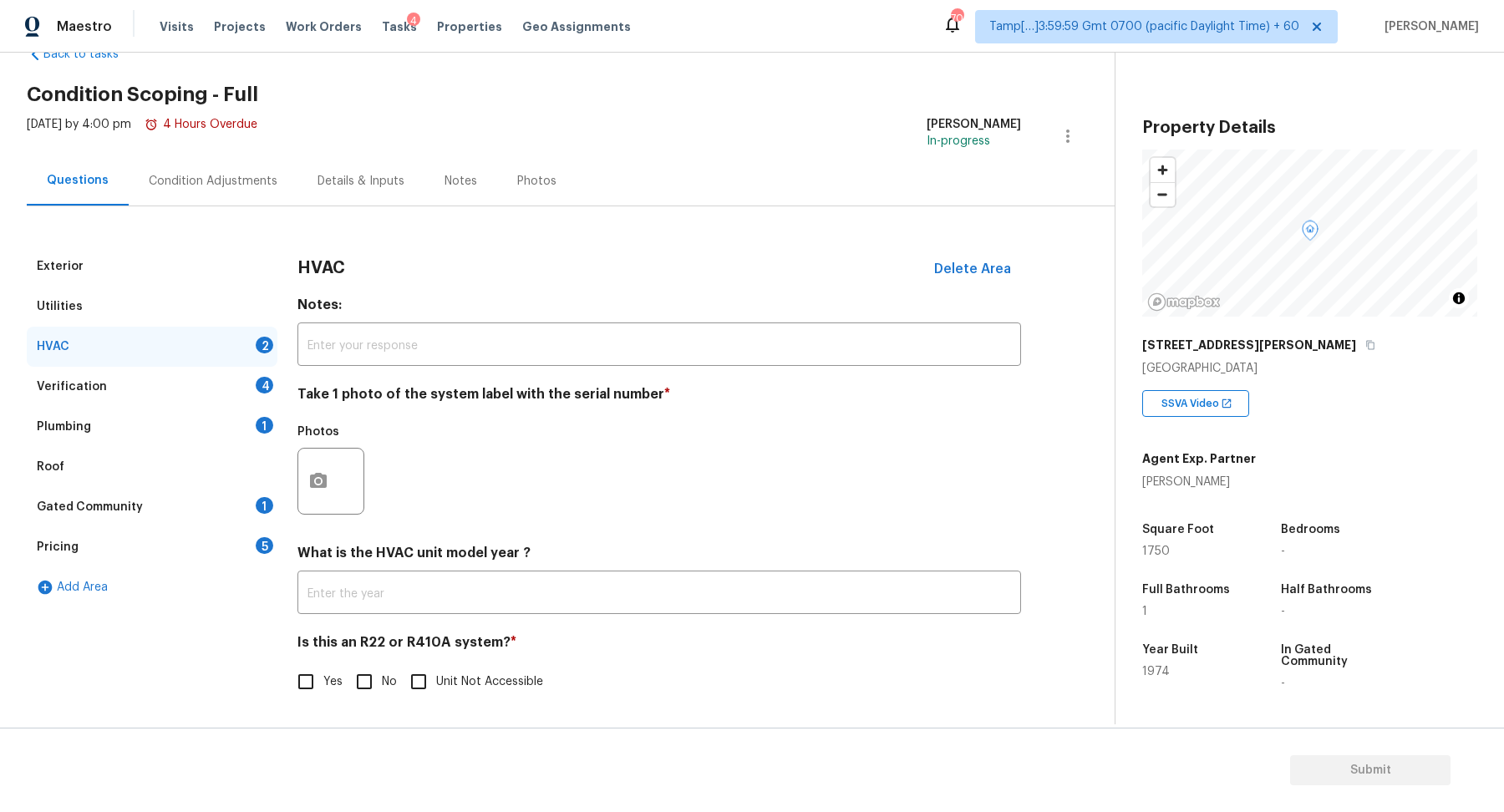
scroll to position [46, 0]
click at [319, 515] on div "Photos" at bounding box center [333, 471] width 70 height 108
click at [319, 490] on icon "button" at bounding box center [318, 481] width 20 height 20
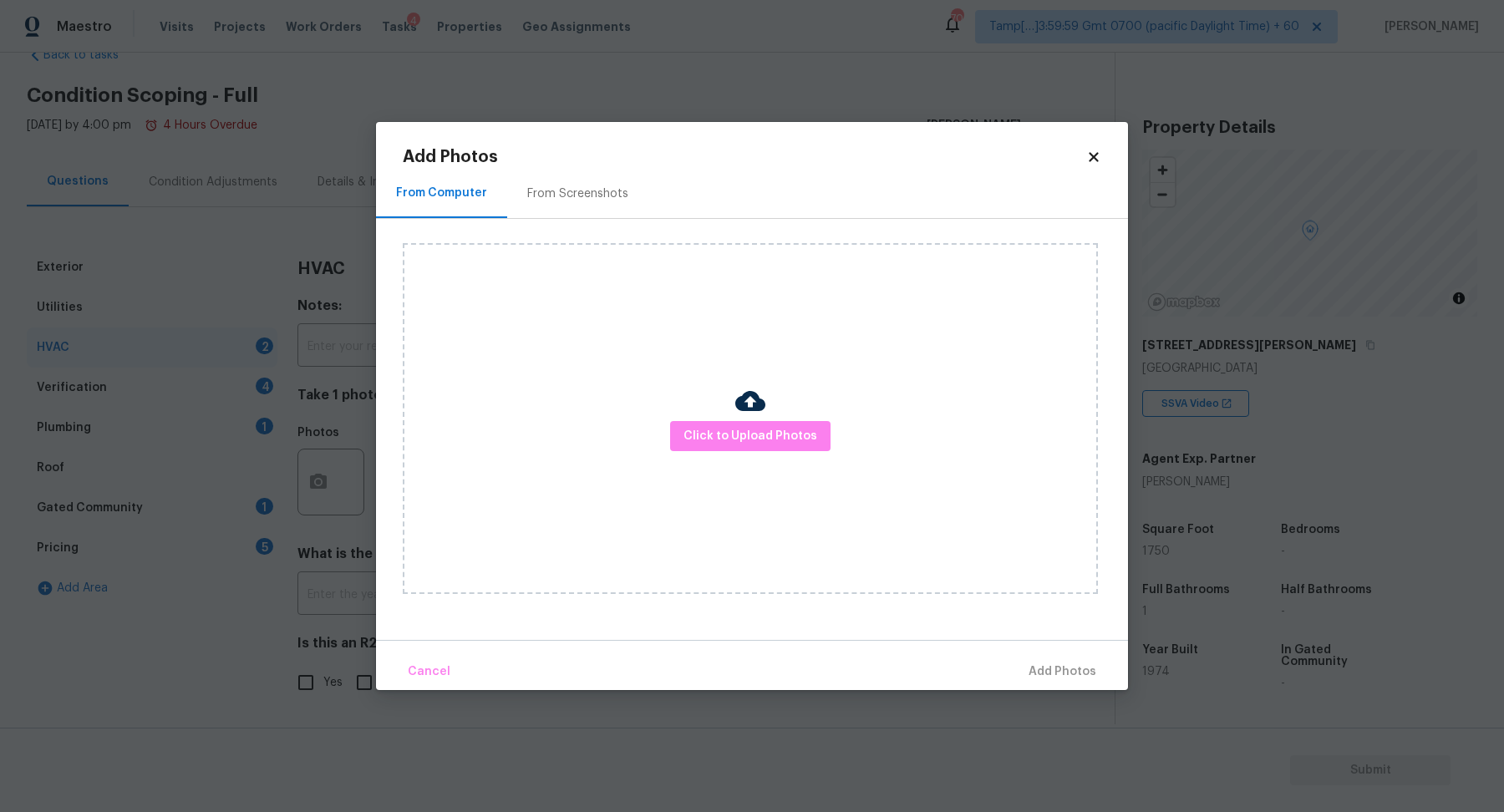
click at [711, 458] on div "Click to Upload Photos" at bounding box center [751, 418] width 695 height 350
click at [728, 447] on button "Click to Upload Photos" at bounding box center [751, 436] width 161 height 31
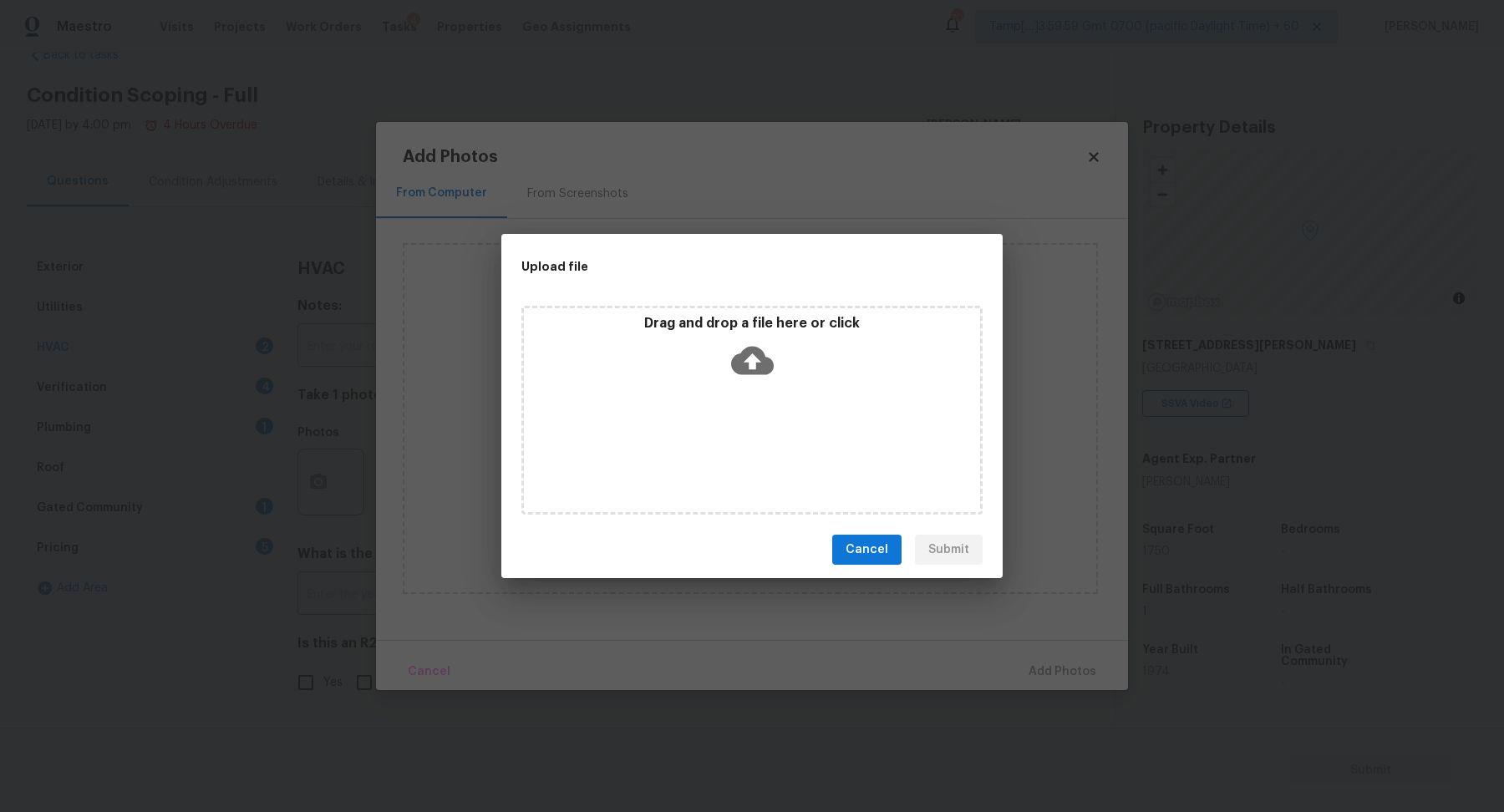
click at [777, 392] on div "Drag and drop a file here or click" at bounding box center [752, 410] width 461 height 208
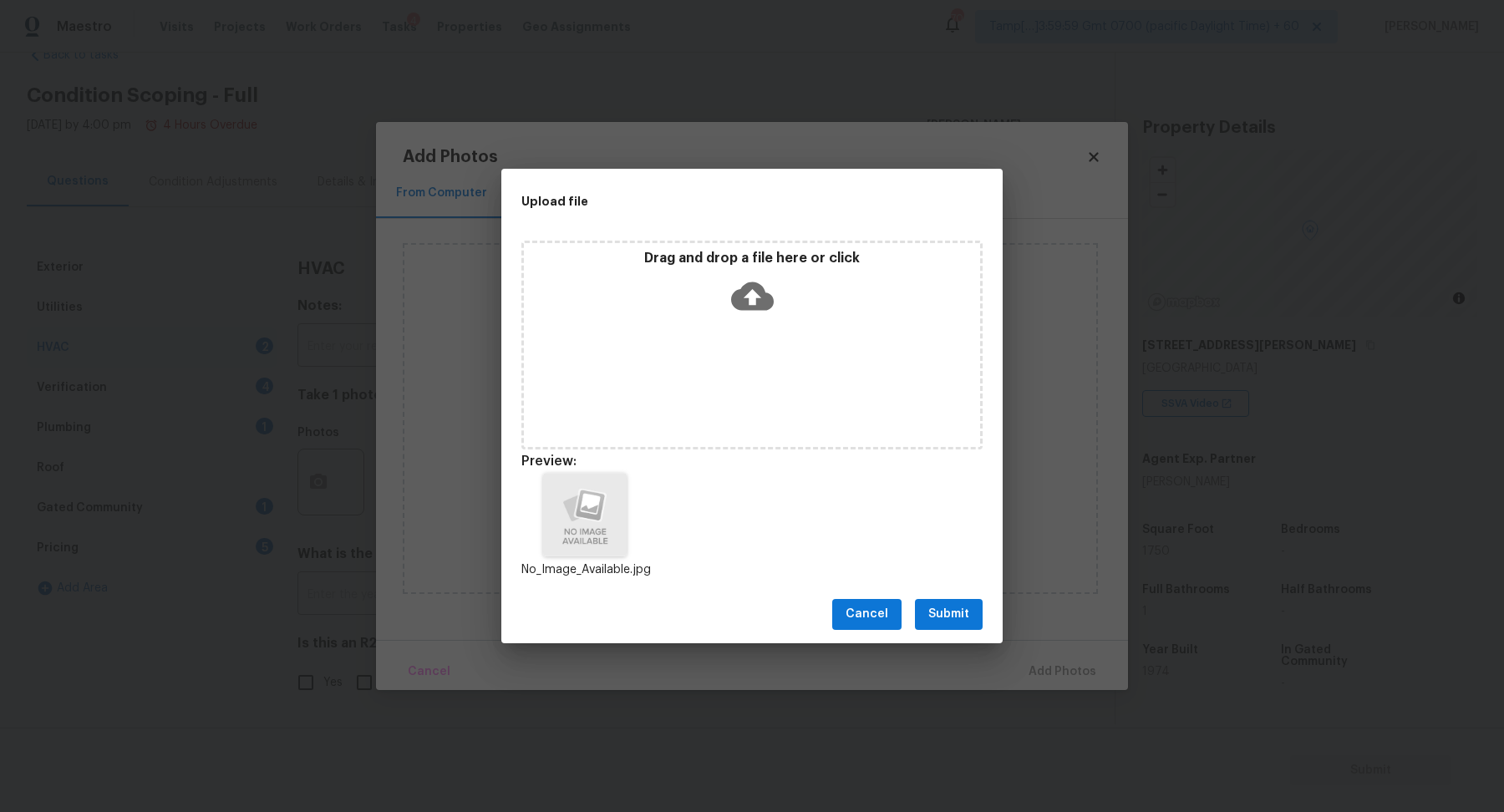
click at [953, 626] on button "Submit" at bounding box center [948, 613] width 68 height 31
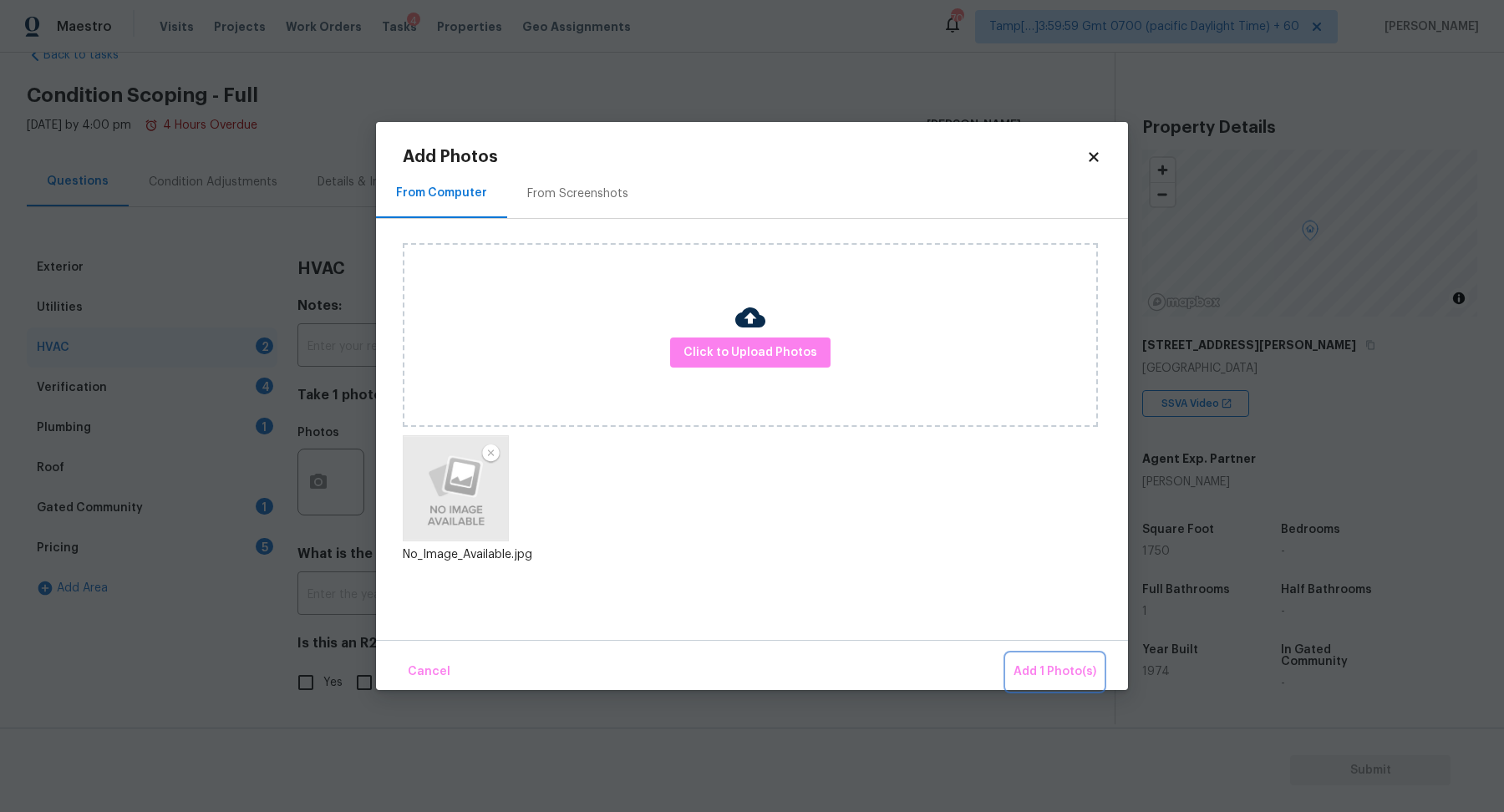
click at [1040, 667] on span "Add 1 Photo(s)" at bounding box center [1054, 671] width 82 height 21
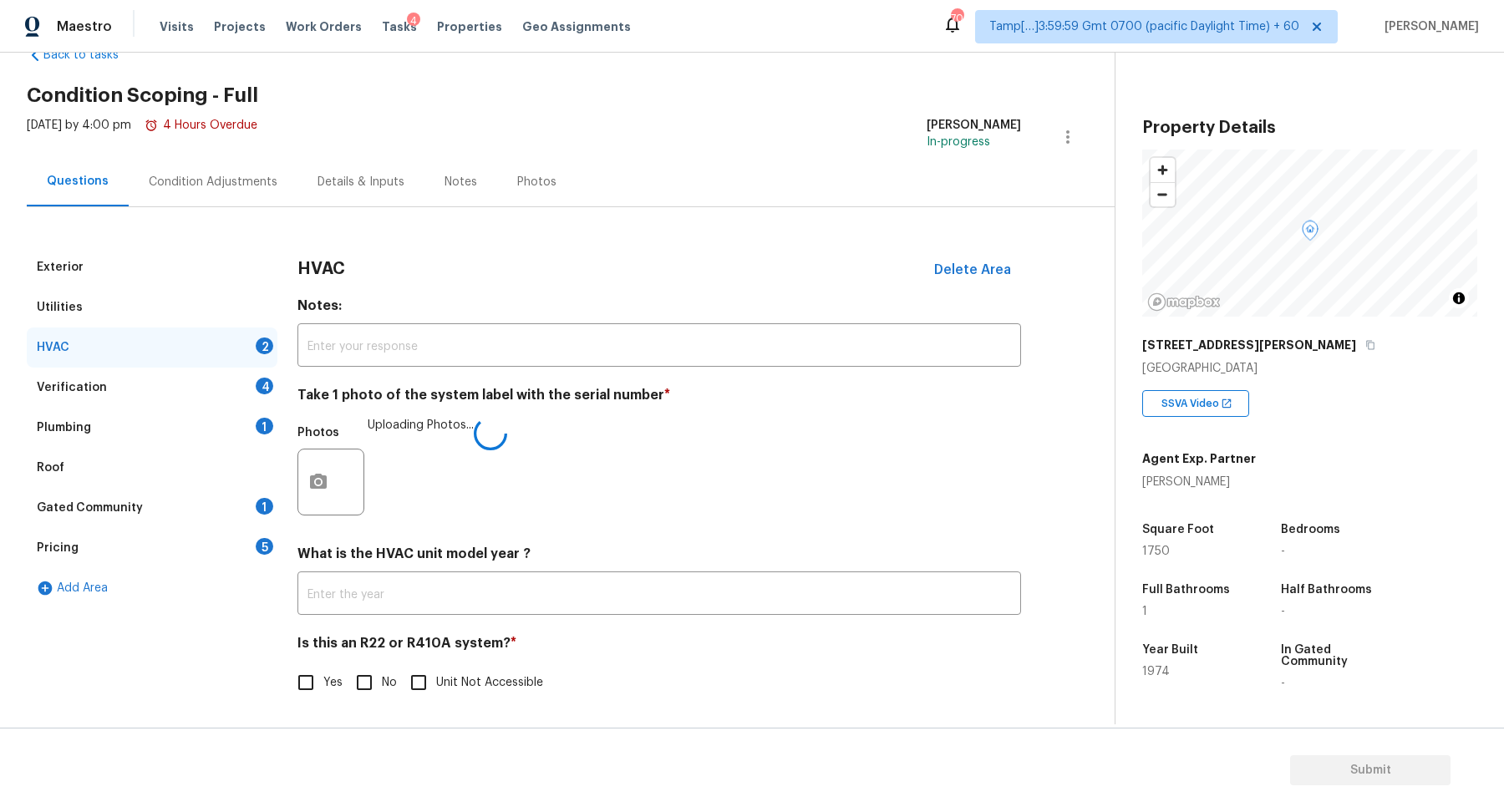
click at [363, 681] on input "No" at bounding box center [363, 682] width 35 height 35
checkbox input "true"
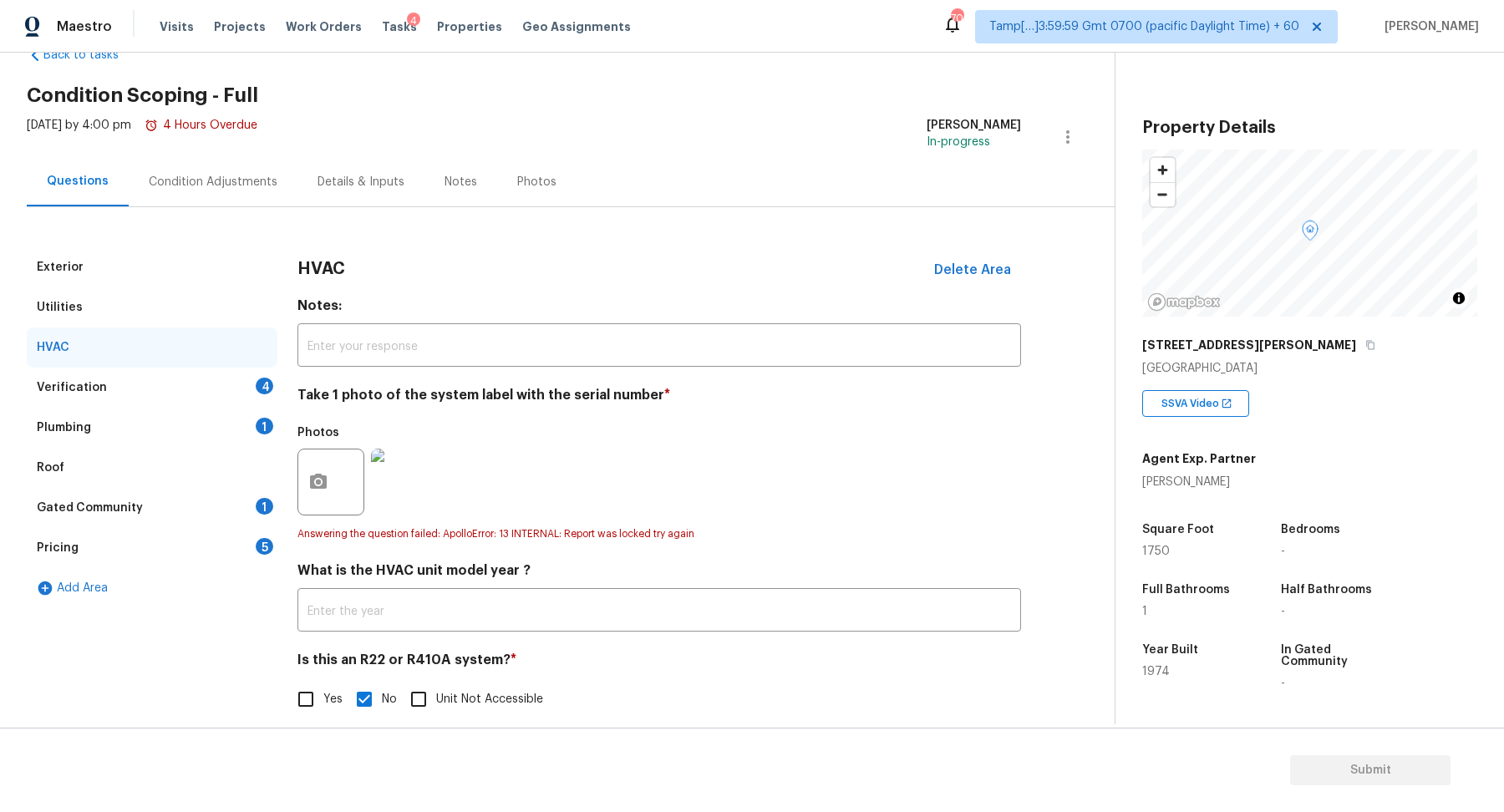
click at [253, 382] on div "Verification 4" at bounding box center [152, 387] width 250 height 40
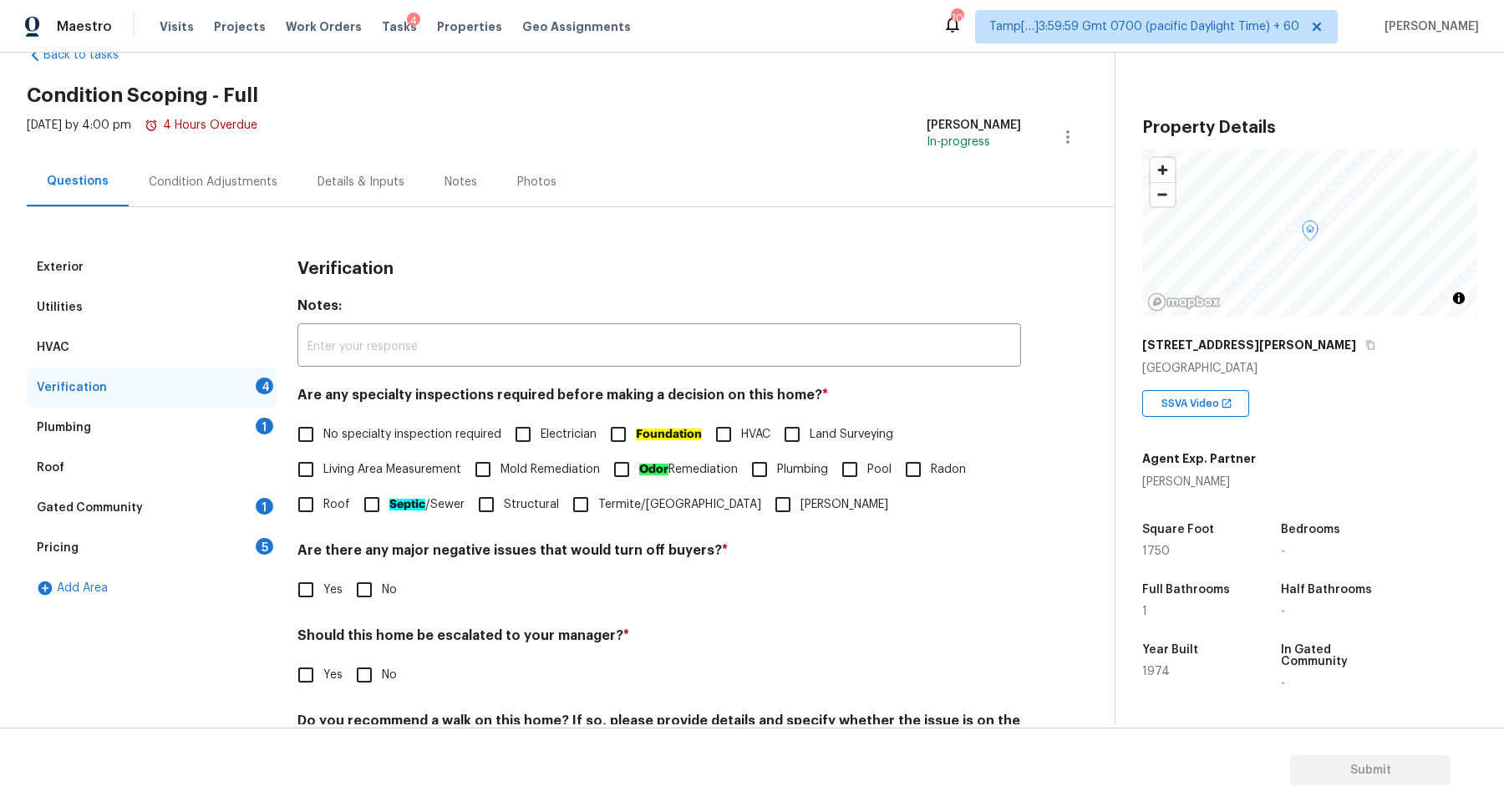
click at [383, 423] on label "No specialty inspection required" at bounding box center [394, 434] width 213 height 35
click at [324, 423] on input "No specialty inspection required" at bounding box center [305, 434] width 35 height 35
checkbox input "true"
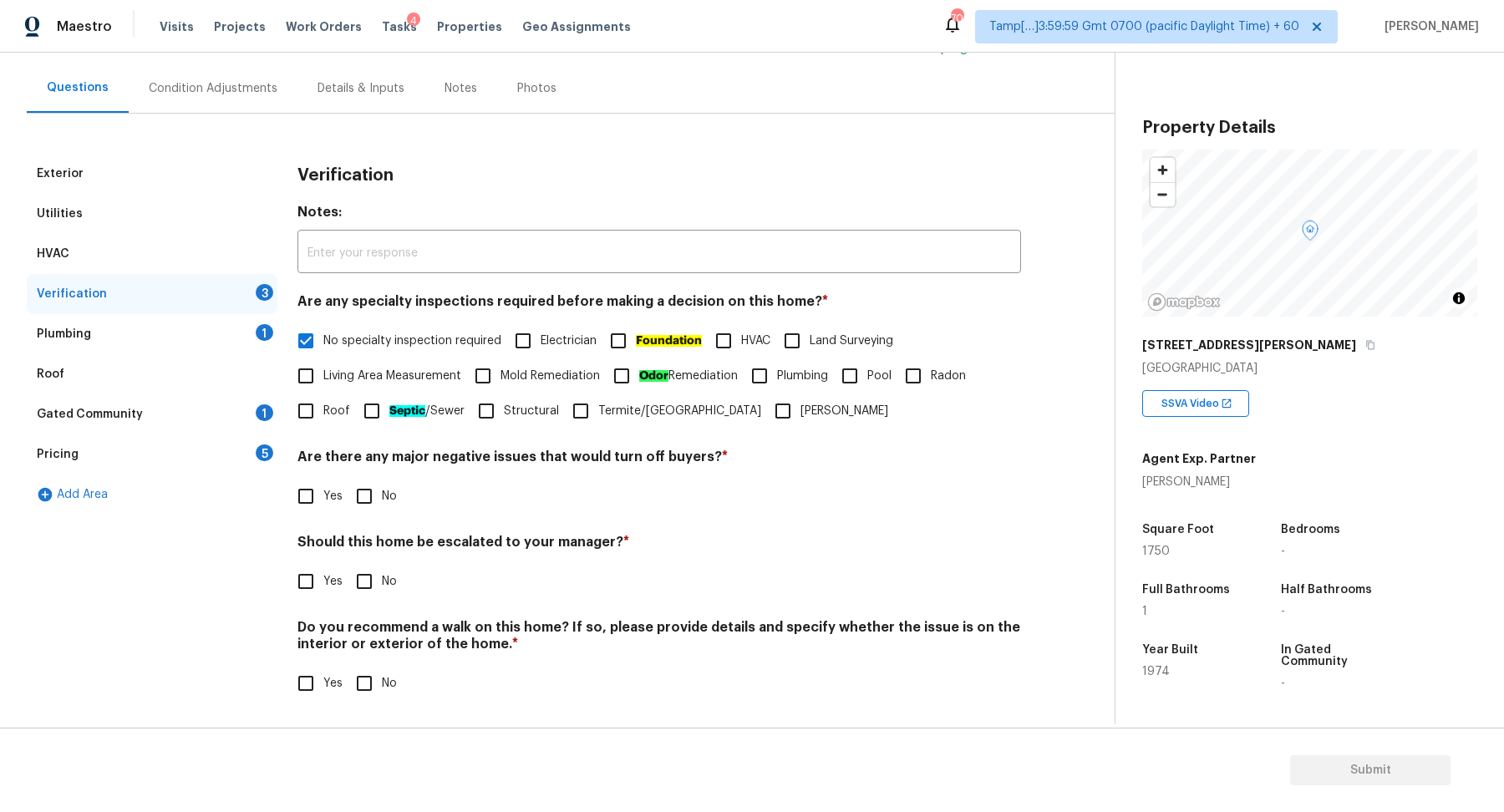
click at [352, 503] on input "No" at bounding box center [363, 495] width 35 height 35
checkbox input "true"
click at [278, 587] on div "Exterior Utilities HVAC Verification 2 Plumbing 1 Roof Gated Community 1 Pricin…" at bounding box center [550, 437] width 1047 height 567
click at [312, 578] on input "Yes" at bounding box center [305, 581] width 35 height 35
checkbox input "true"
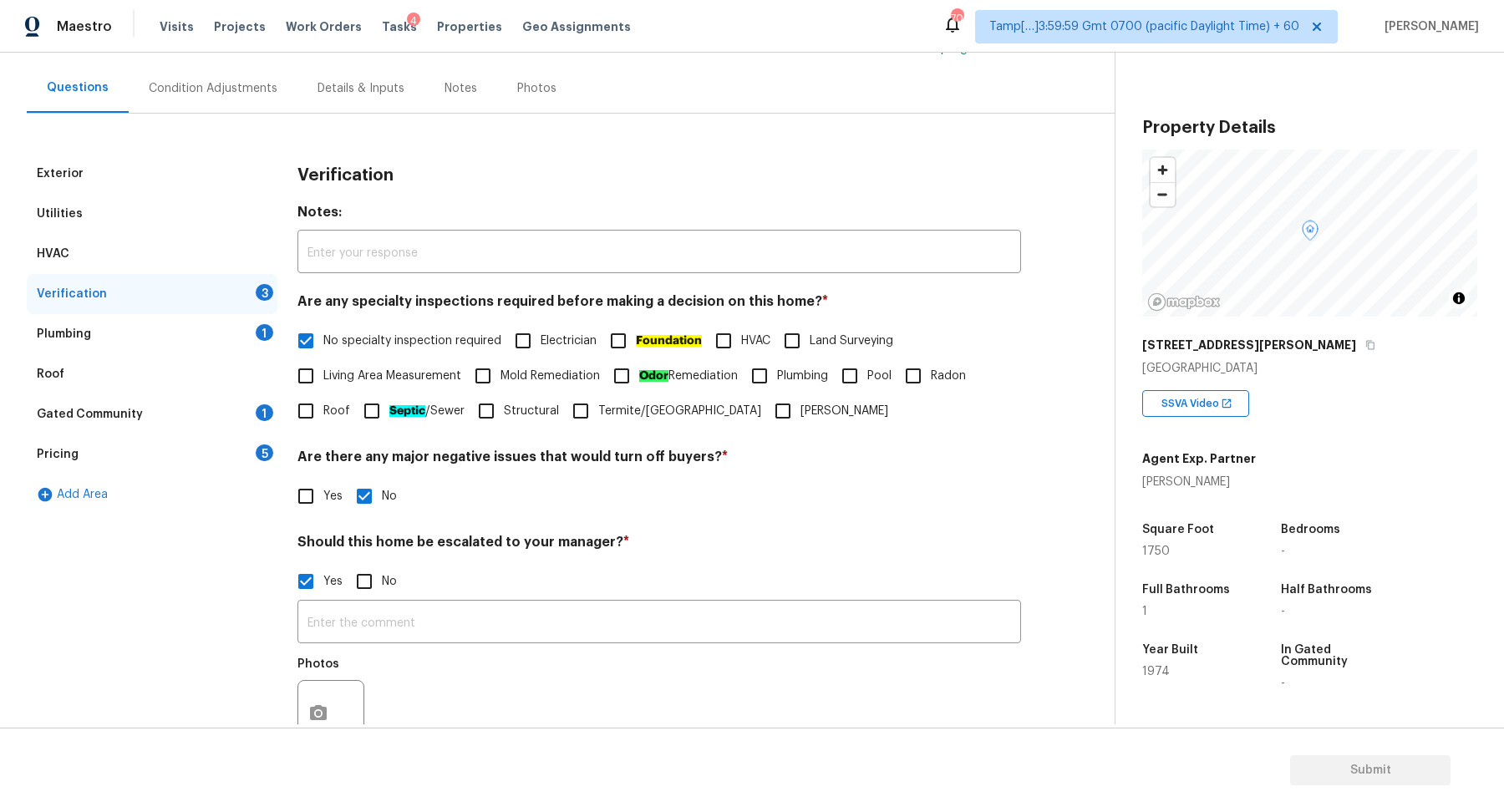
scroll to position [298, 0]
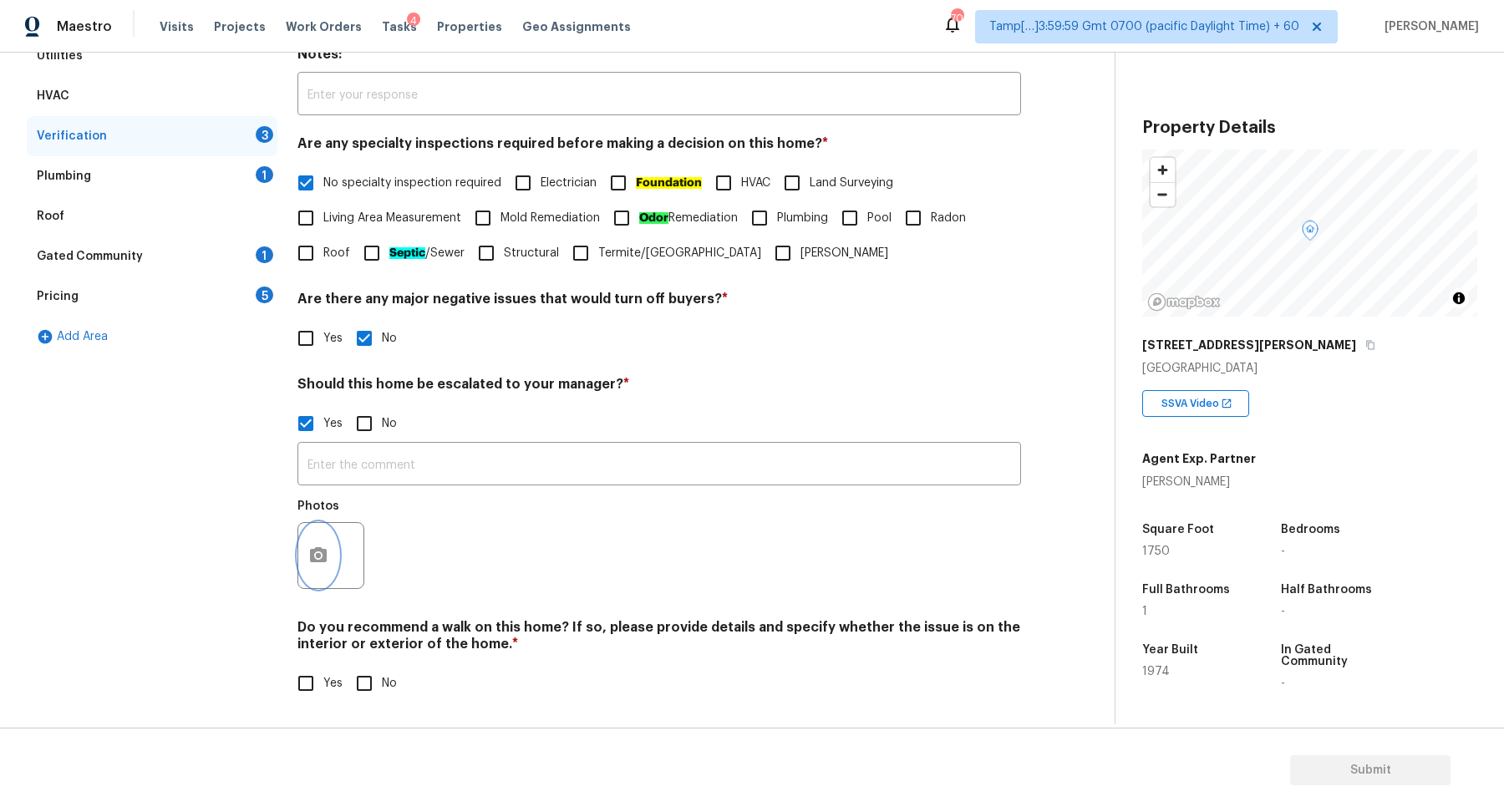
click at [334, 561] on button "button" at bounding box center [318, 556] width 40 height 66
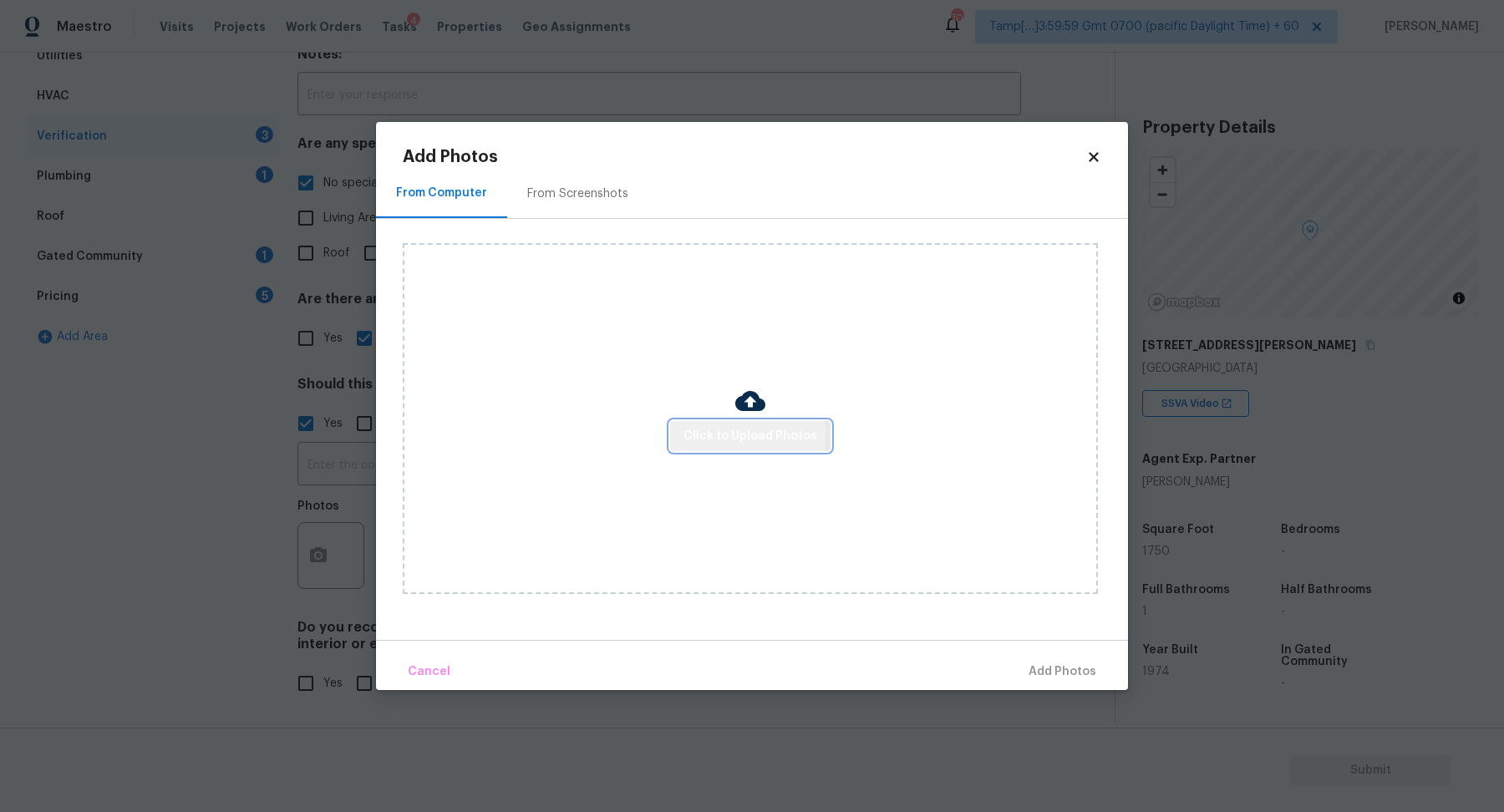
click at [730, 435] on span "Click to Upload Photos" at bounding box center [750, 436] width 134 height 21
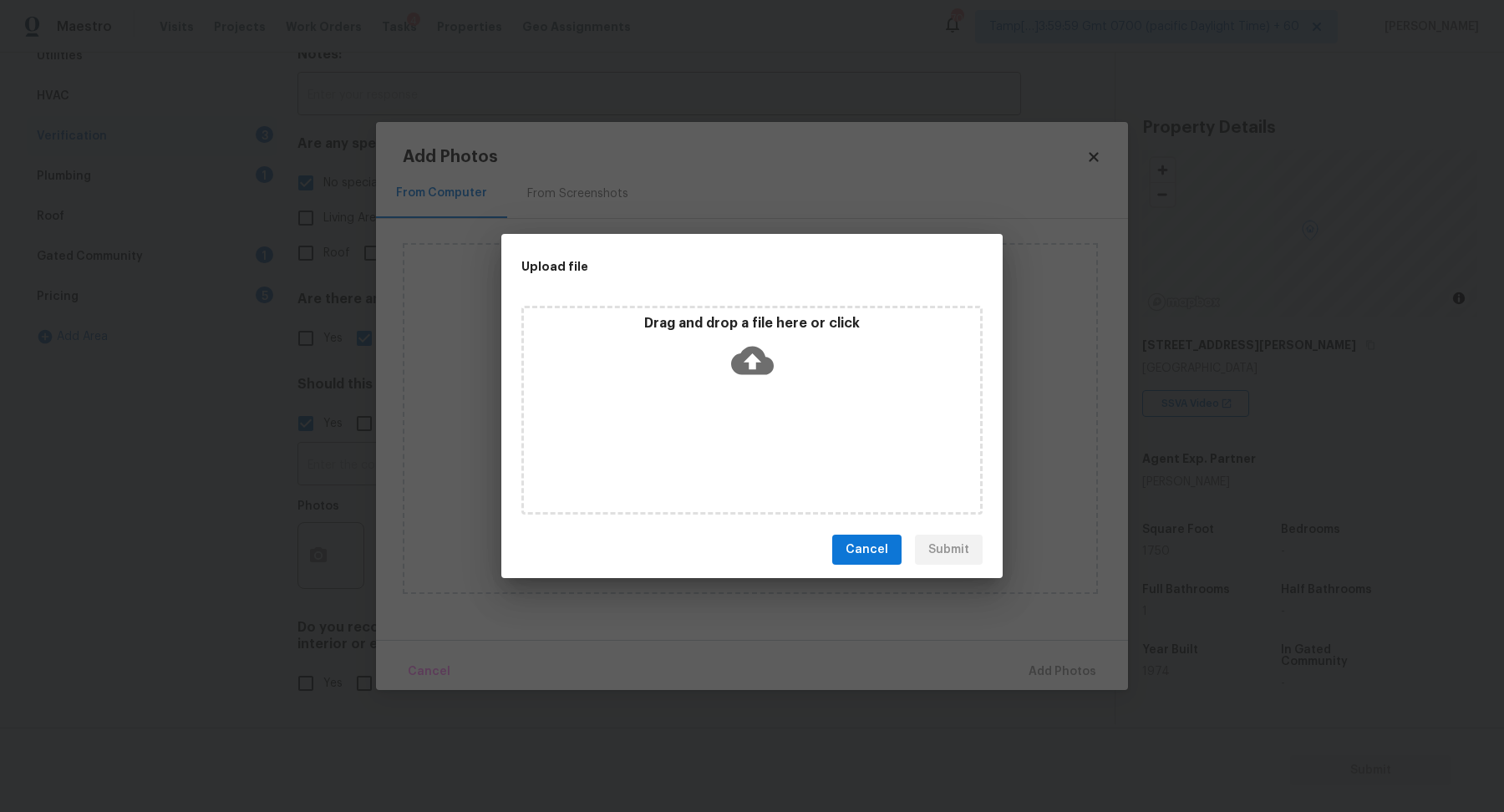
click at [782, 377] on div "Drag and drop a file here or click" at bounding box center [752, 350] width 456 height 71
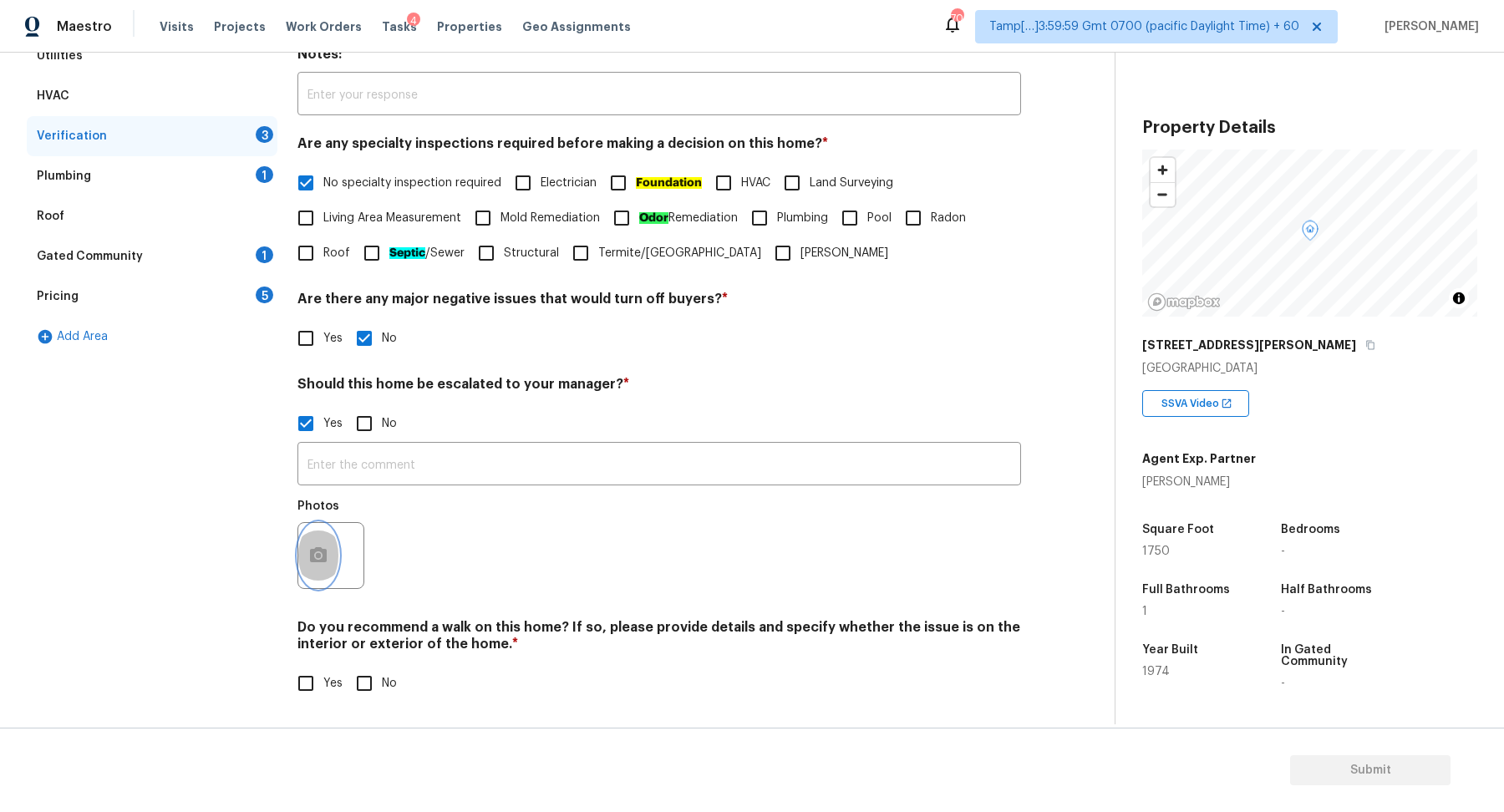
click at [313, 546] on icon "button" at bounding box center [318, 555] width 20 height 20
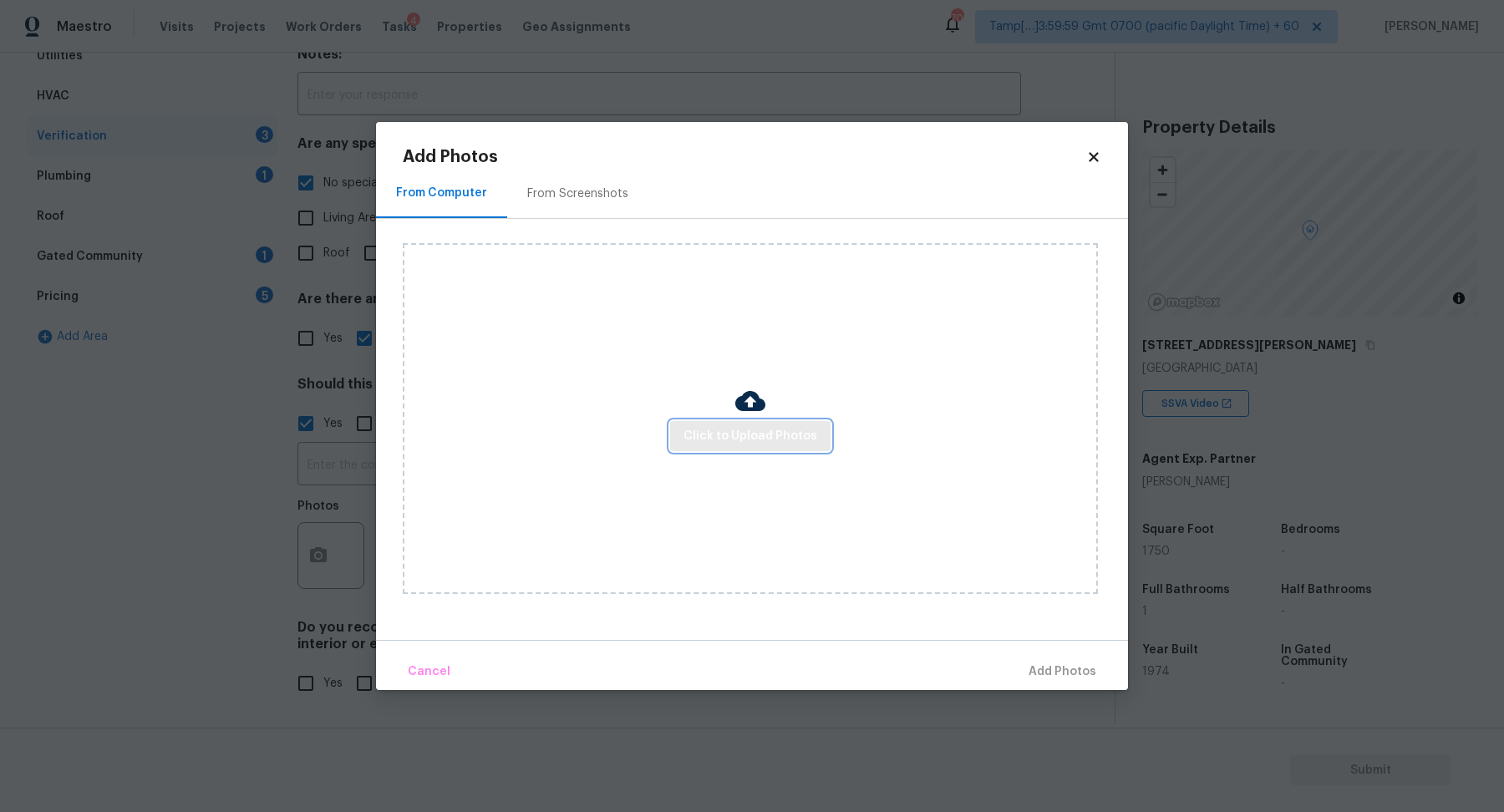
click at [712, 442] on span "Click to Upload Photos" at bounding box center [750, 436] width 134 height 21
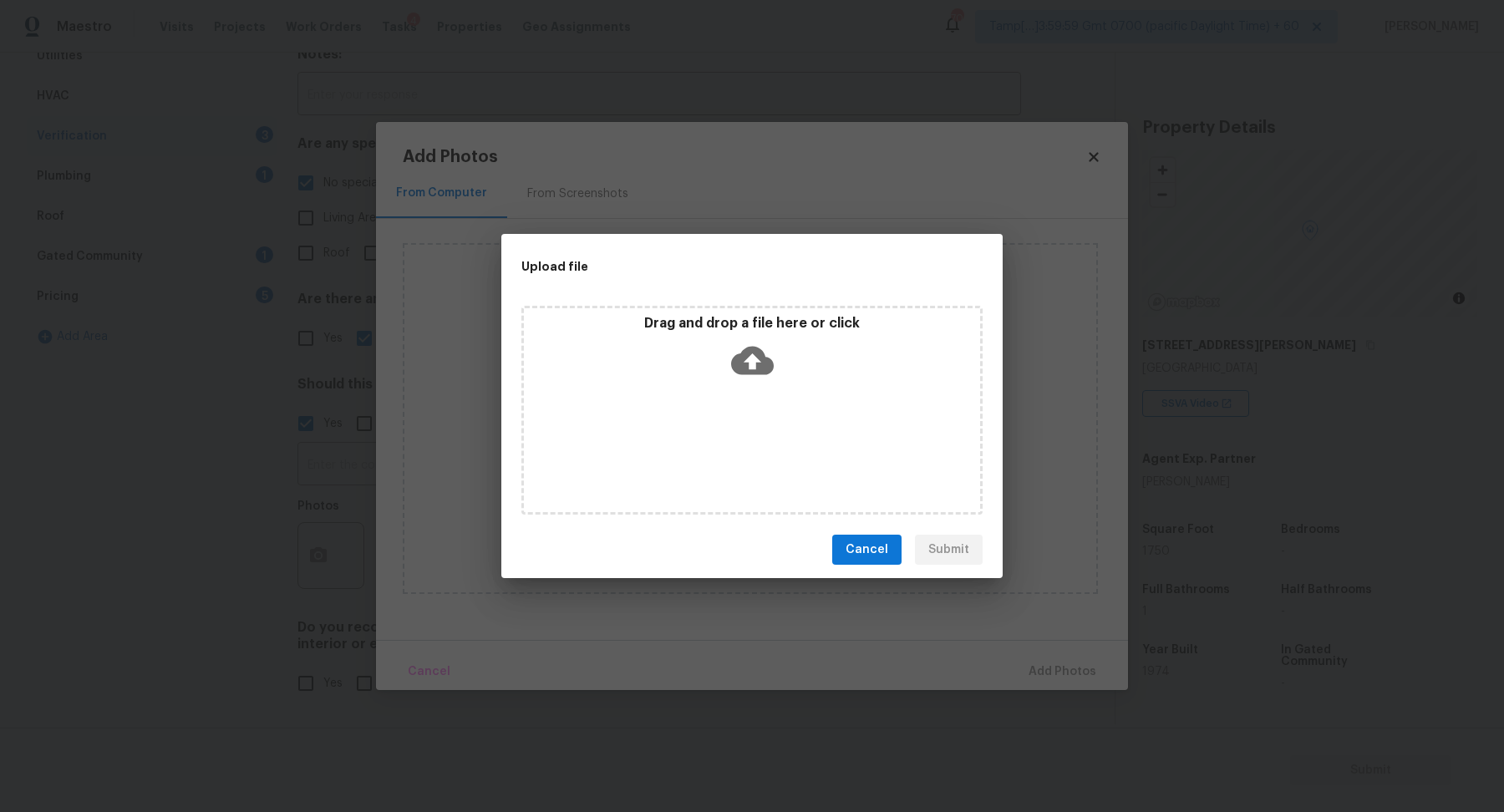
click at [770, 387] on div "Drag and drop a file here or click" at bounding box center [752, 410] width 461 height 208
